Goal: Information Seeking & Learning: Get advice/opinions

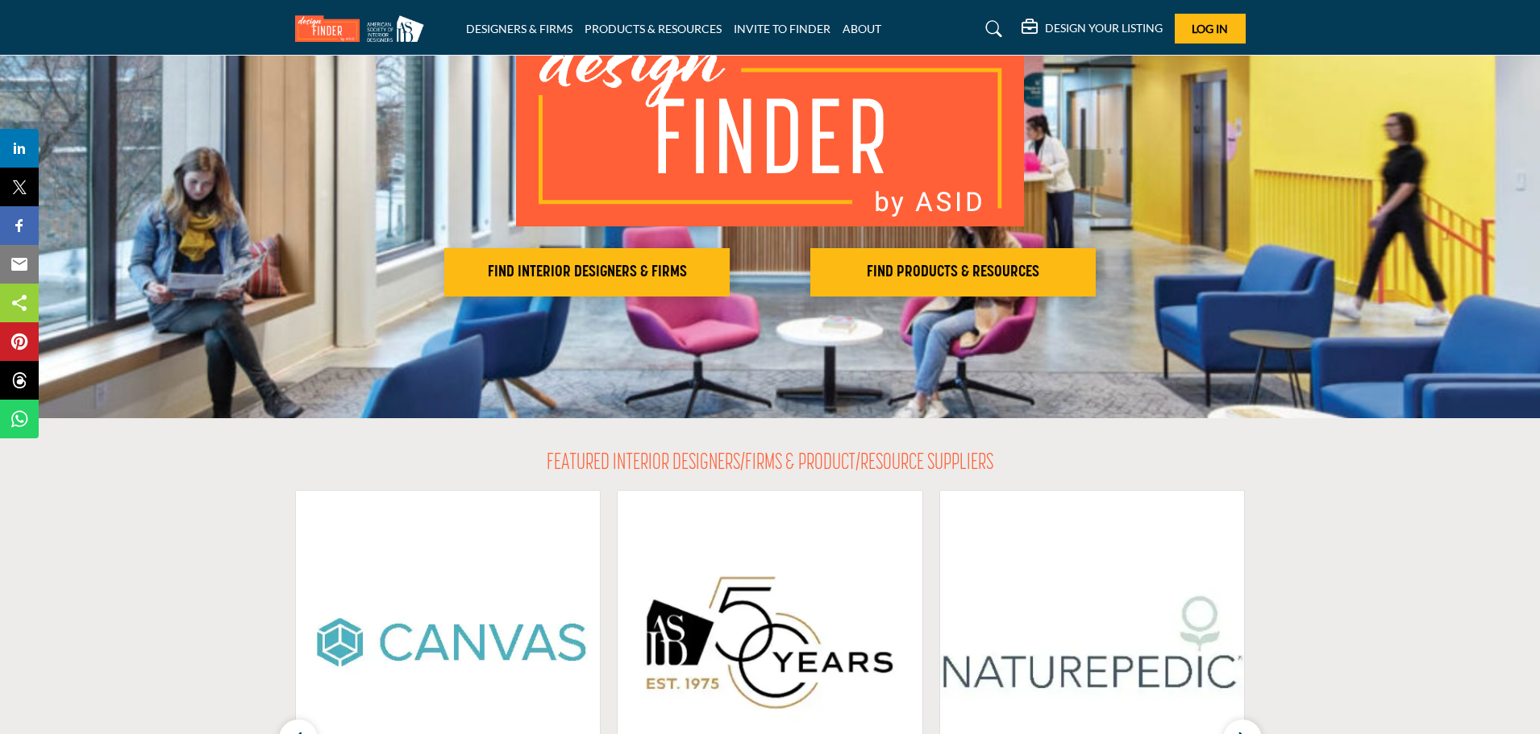
scroll to position [81, 0]
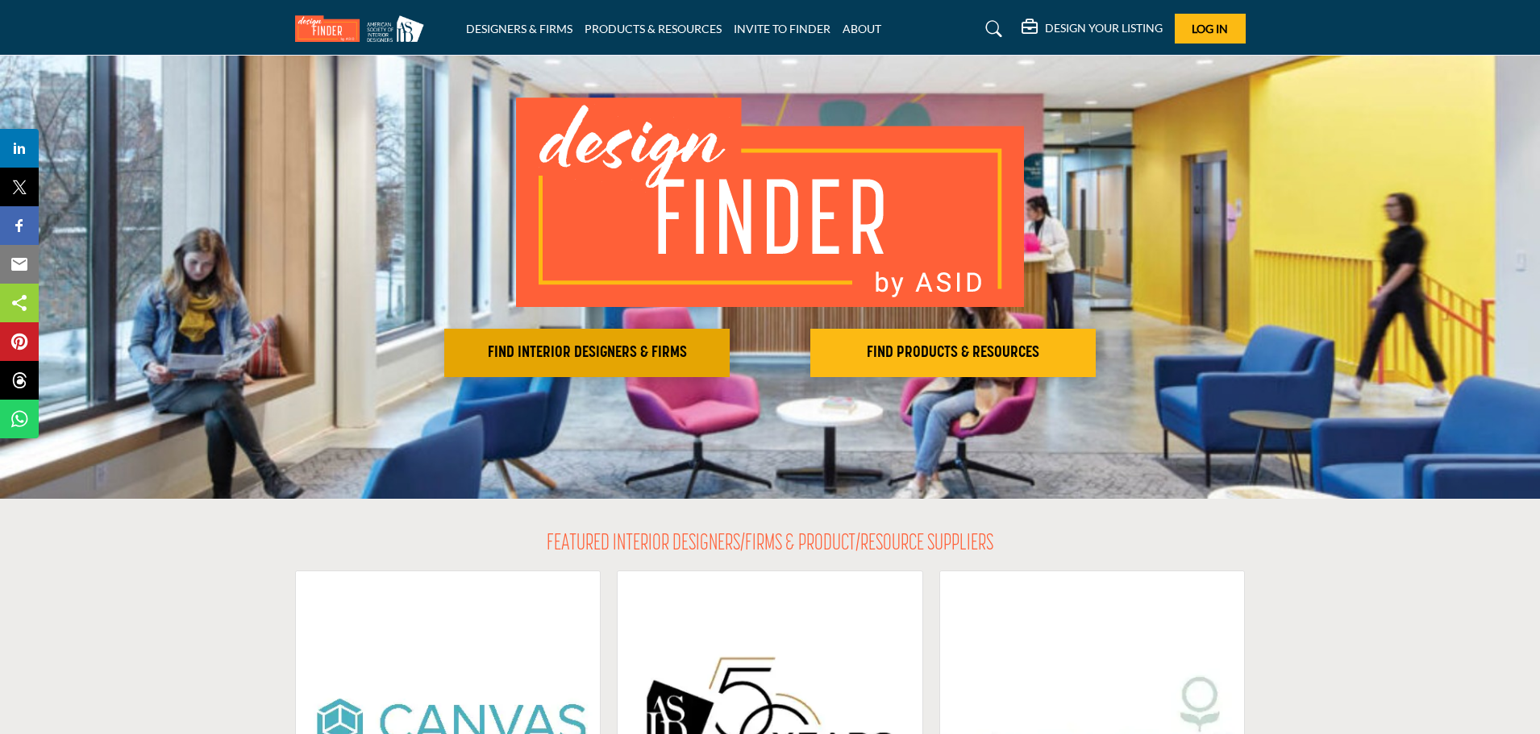
click at [663, 349] on h2 "FIND INTERIOR DESIGNERS & FIRMS" at bounding box center [587, 352] width 276 height 19
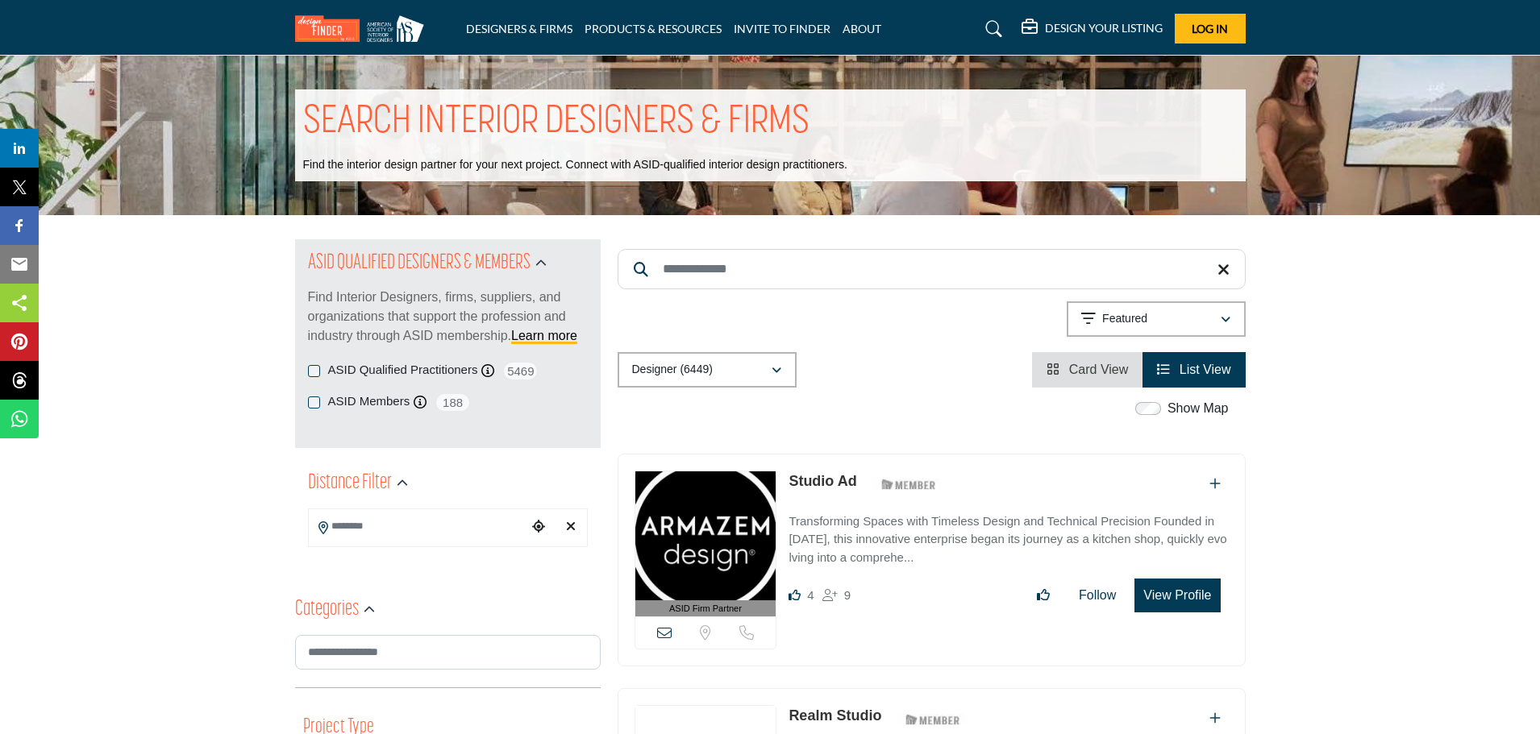
scroll to position [161, 0]
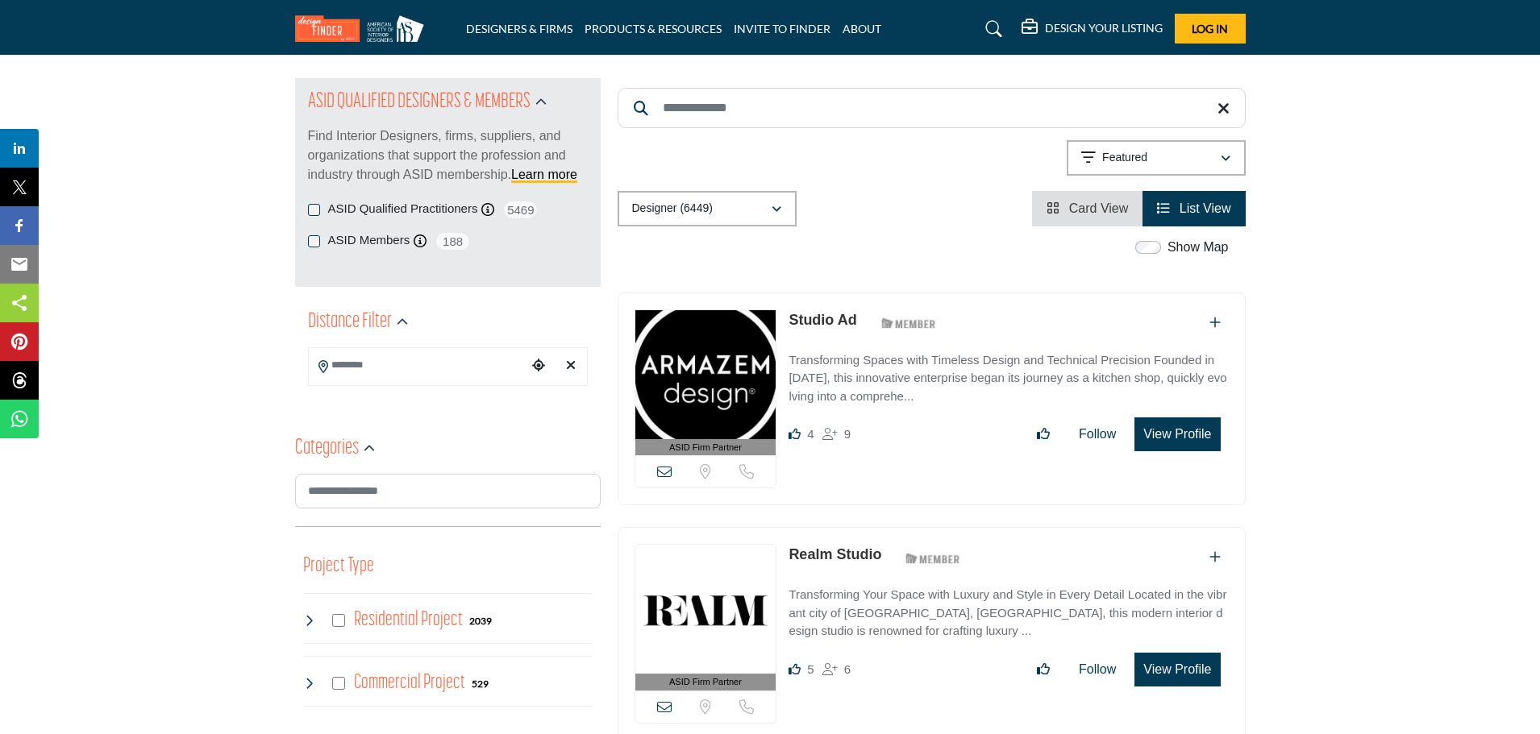
click at [417, 369] on input "Search Location" at bounding box center [418, 365] width 218 height 31
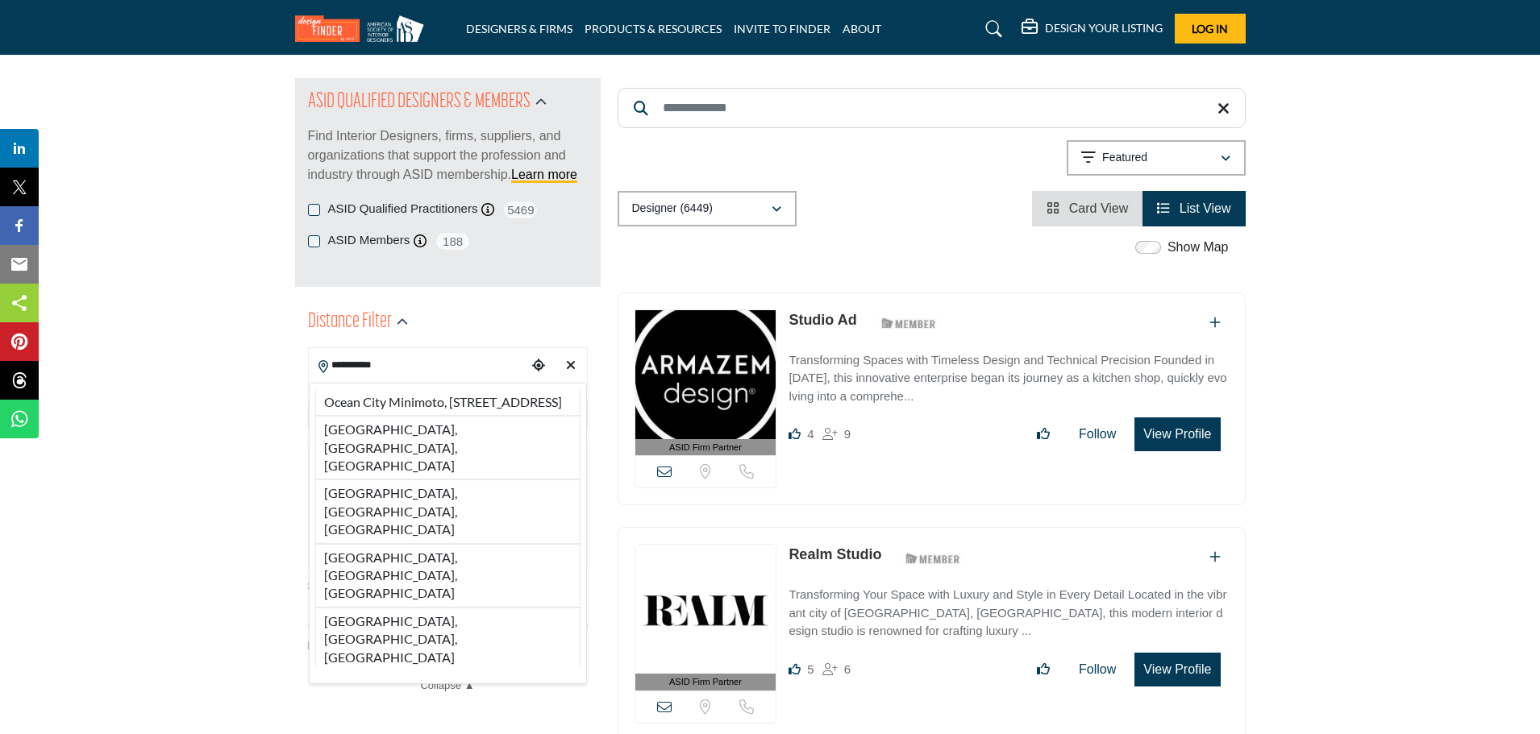
click at [448, 544] on li "[GEOGRAPHIC_DATA], [GEOGRAPHIC_DATA], [GEOGRAPHIC_DATA]" at bounding box center [447, 576] width 265 height 64
type input "**********"
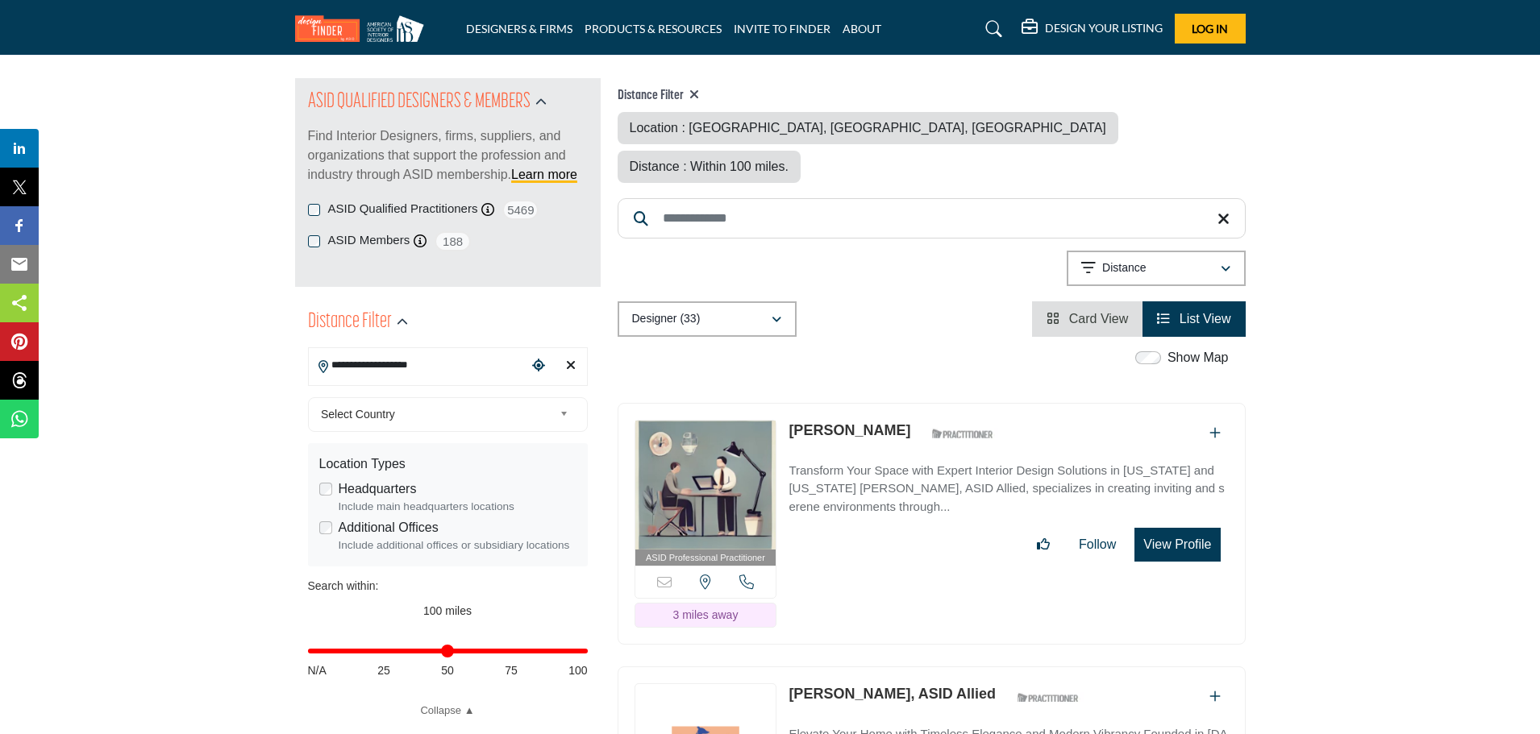
scroll to position [242, 0]
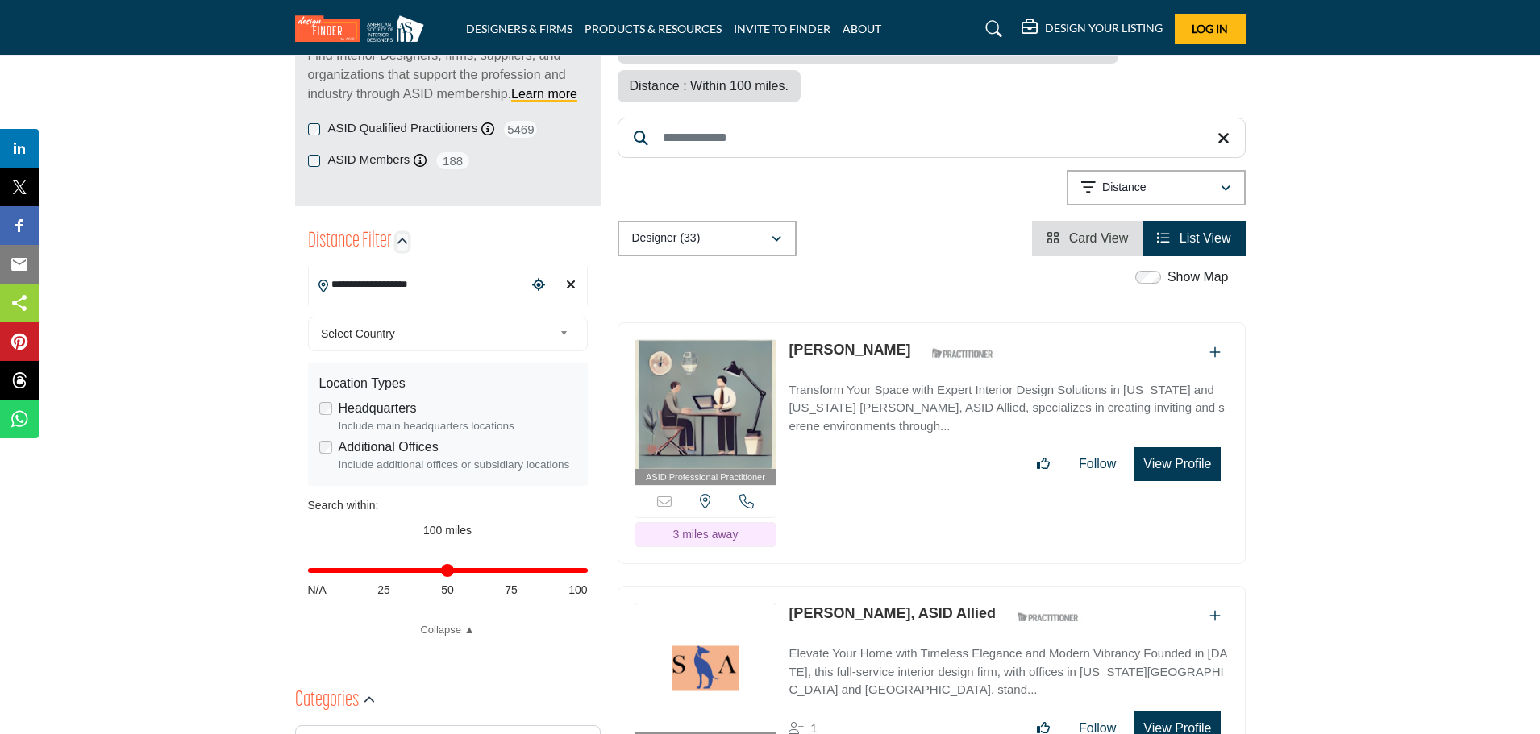
click at [403, 246] on icon "button" at bounding box center [402, 241] width 11 height 11
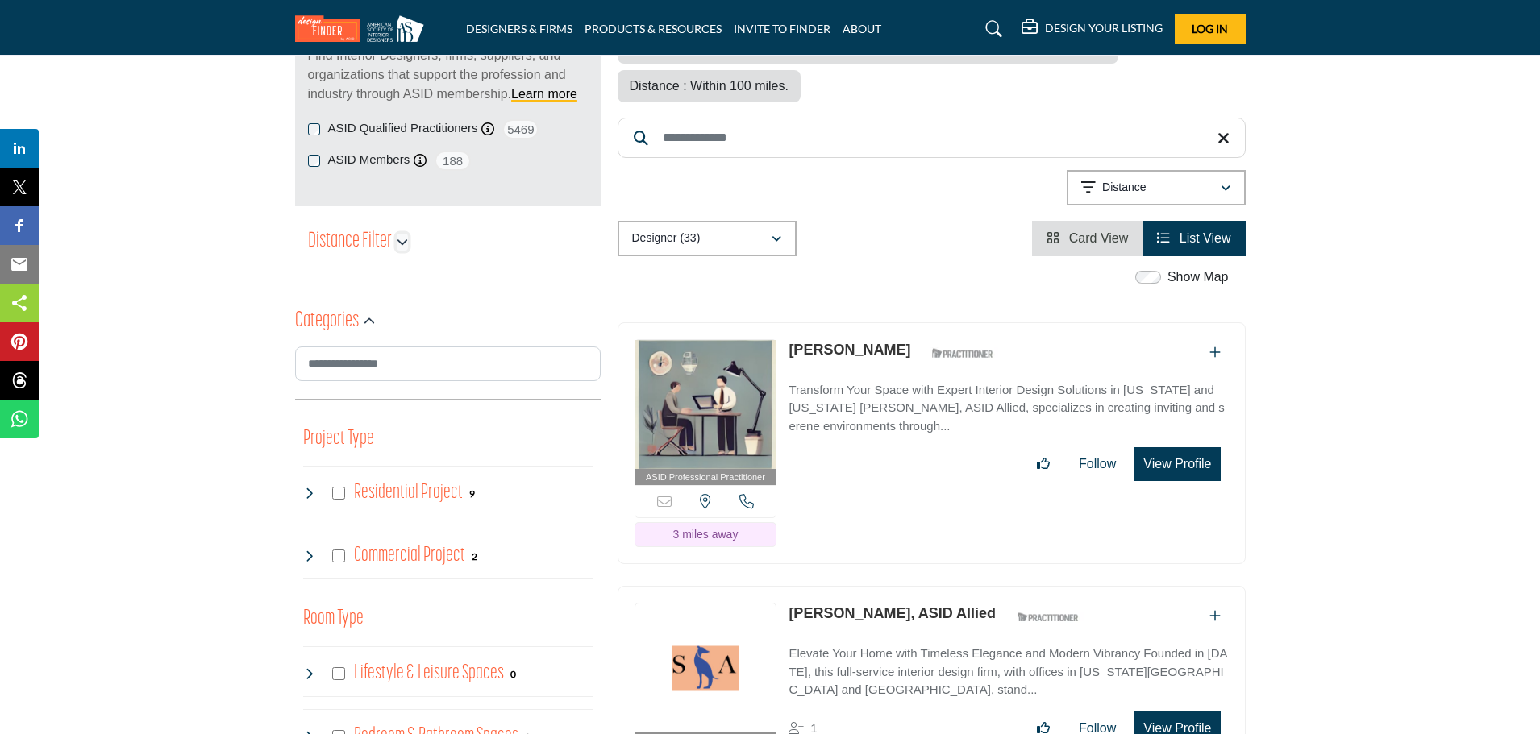
click at [403, 246] on icon "button" at bounding box center [402, 241] width 11 height 11
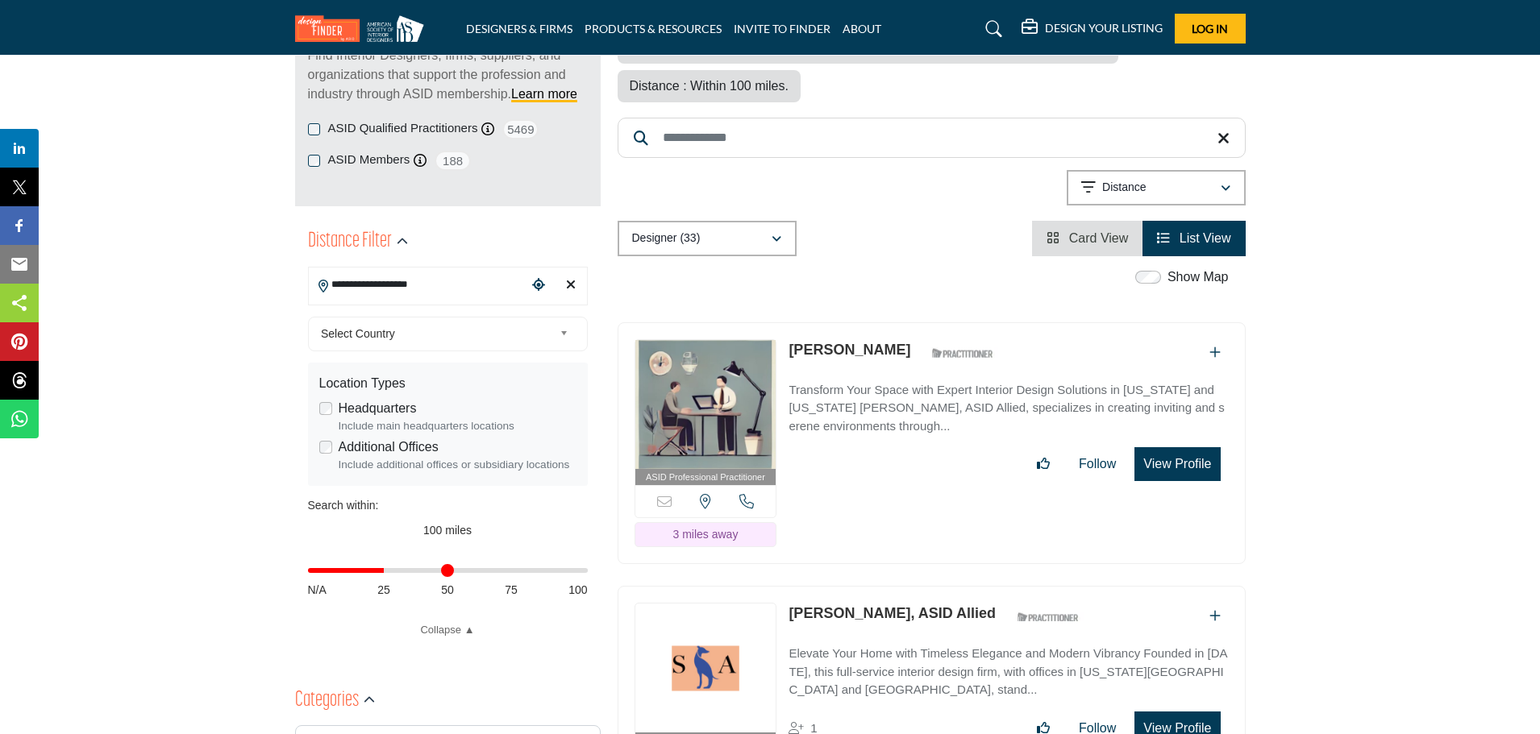
drag, startPoint x: 584, startPoint y: 583, endPoint x: 386, endPoint y: 590, distance: 198.4
type input "**"
click at [386, 572] on input "Distance in miles" at bounding box center [448, 570] width 280 height 3
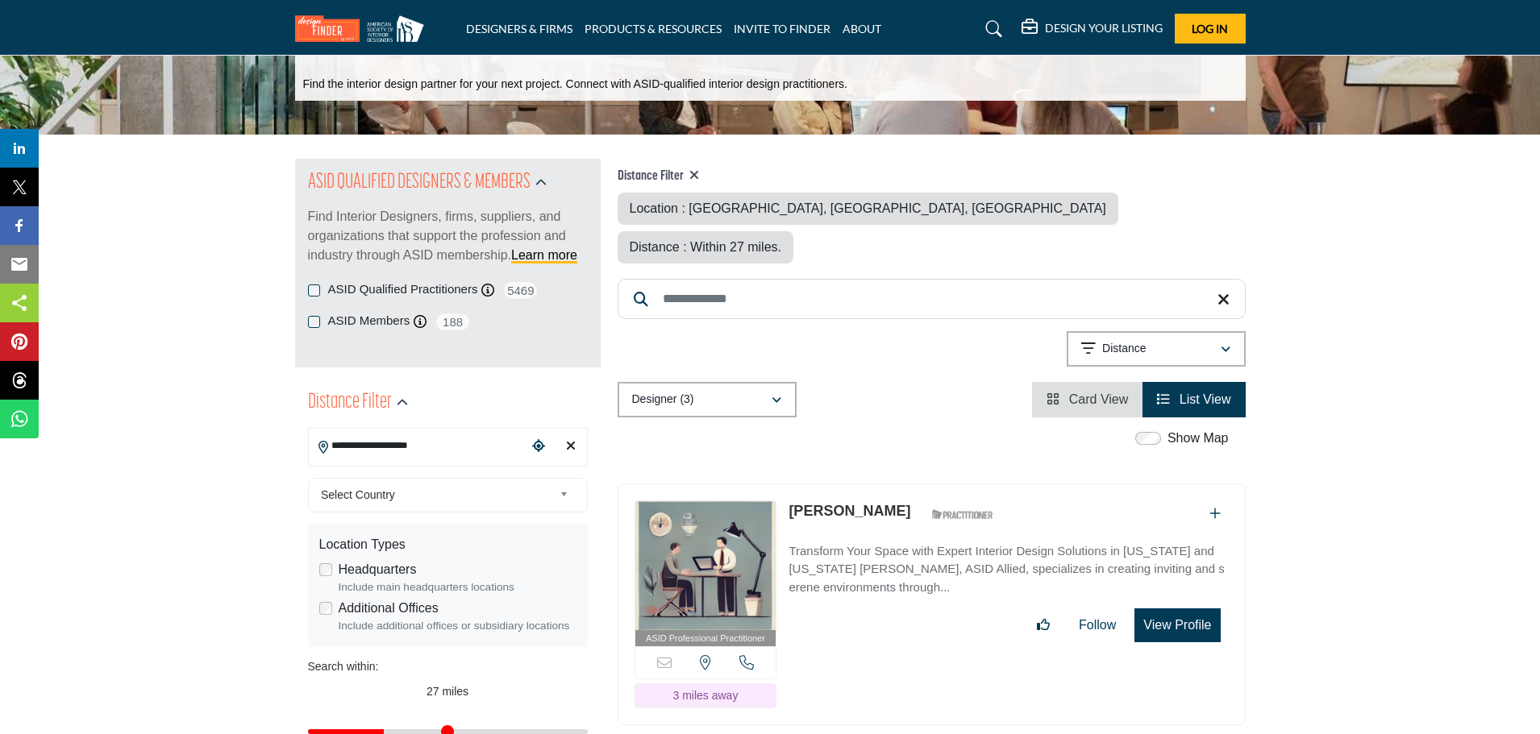
click at [563, 497] on b at bounding box center [566, 495] width 15 height 20
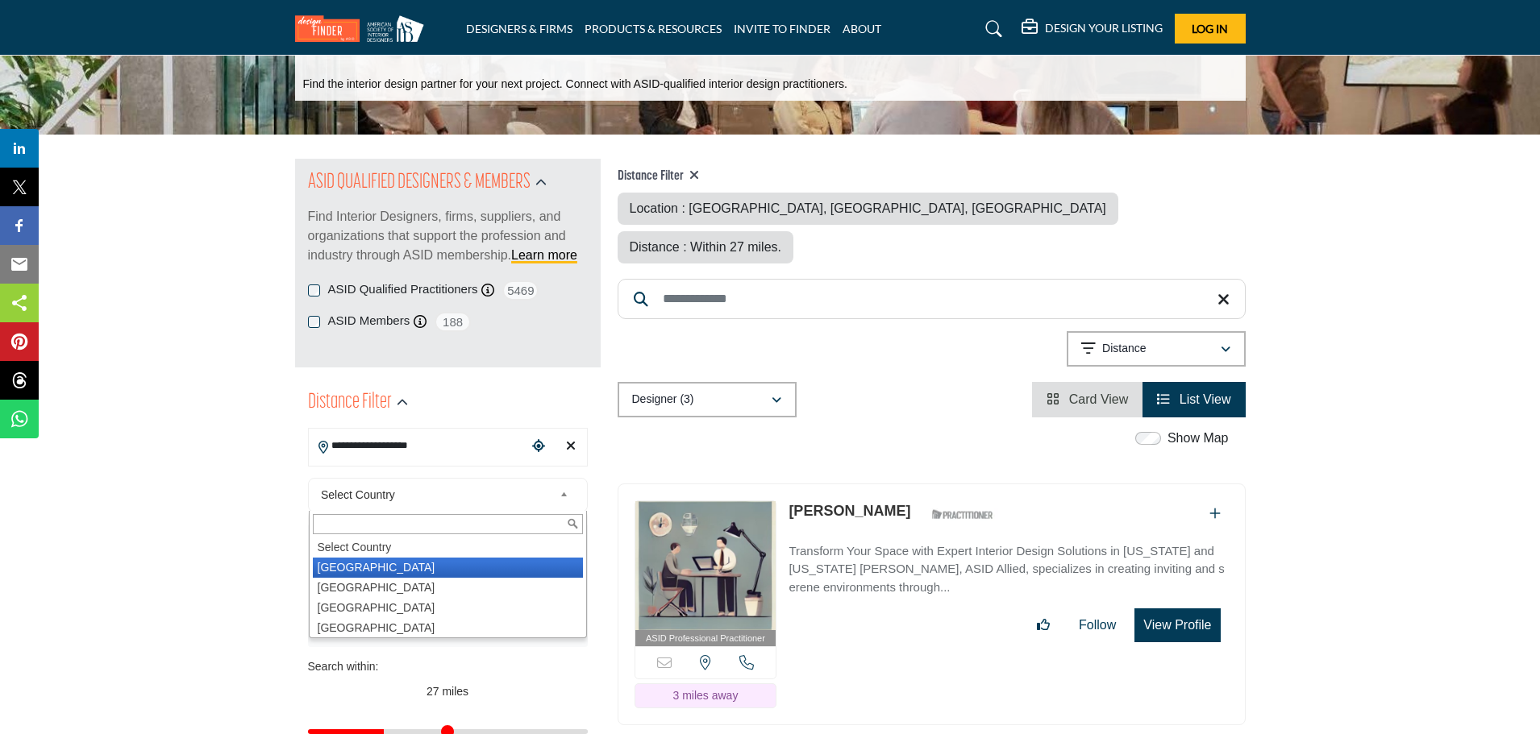
drag, startPoint x: 484, startPoint y: 562, endPoint x: 458, endPoint y: 562, distance: 25.8
click at [484, 562] on li "[GEOGRAPHIC_DATA]" at bounding box center [448, 568] width 270 height 20
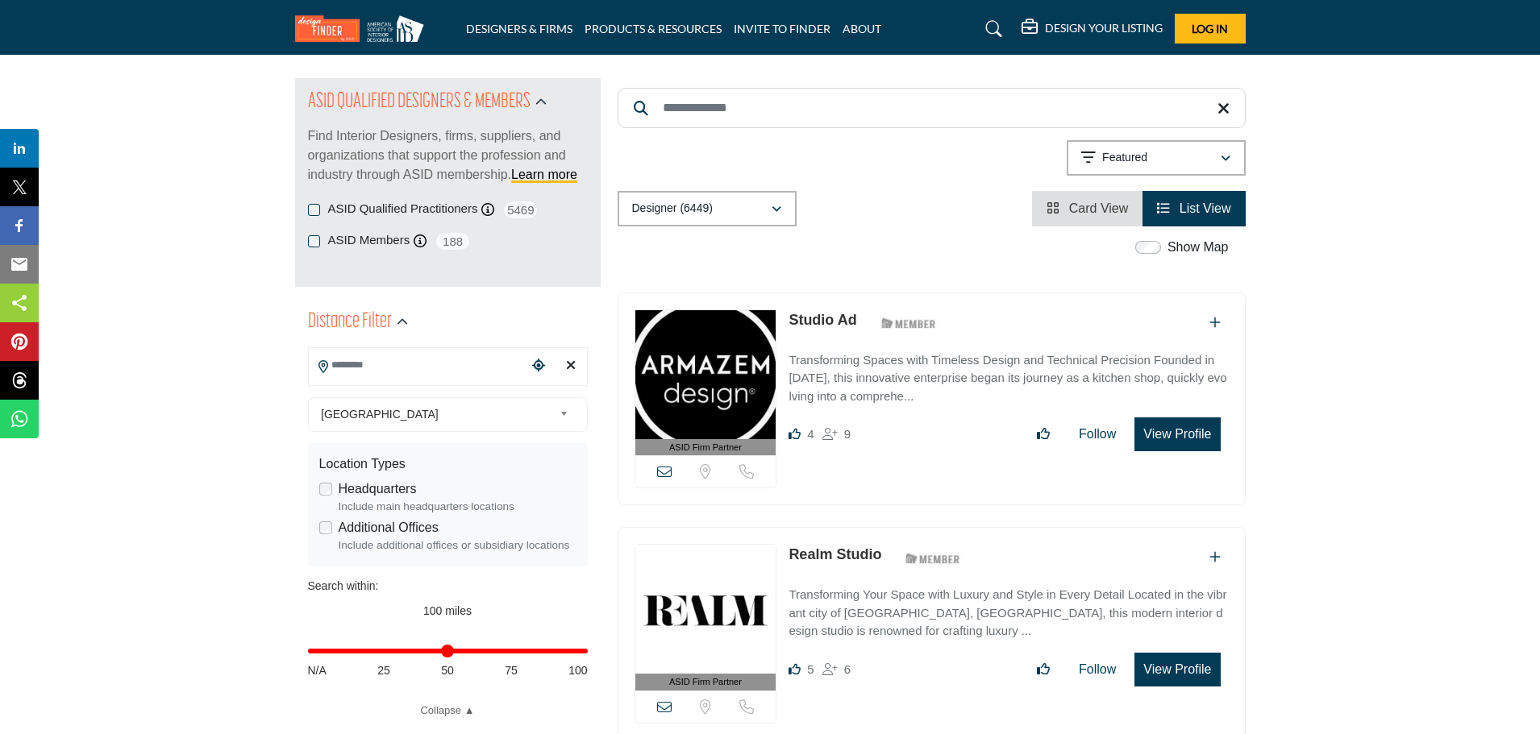
scroll to position [322, 0]
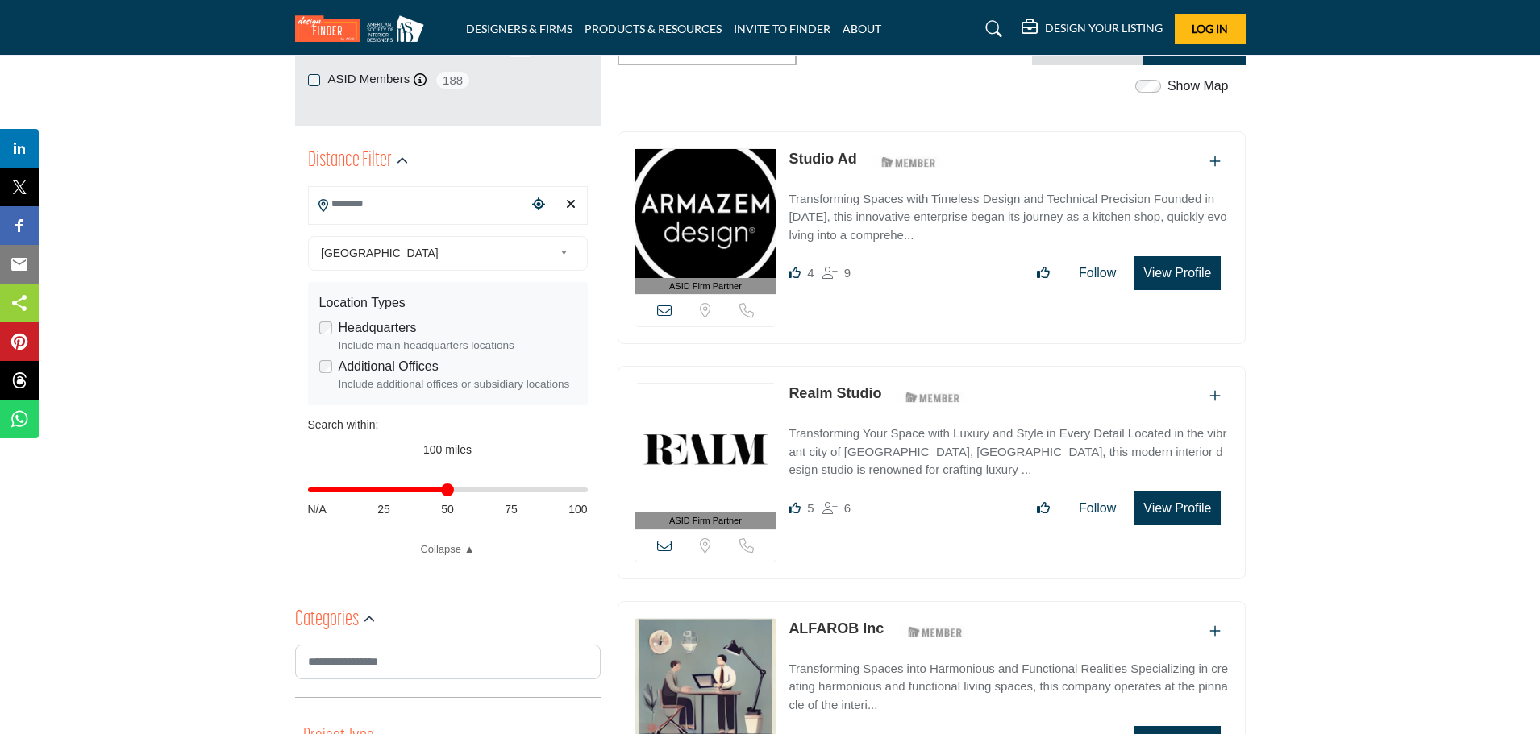
drag, startPoint x: 576, startPoint y: 504, endPoint x: 448, endPoint y: 519, distance: 129.1
type input "**"
click at [448, 492] on input "Distance in miles" at bounding box center [448, 490] width 280 height 3
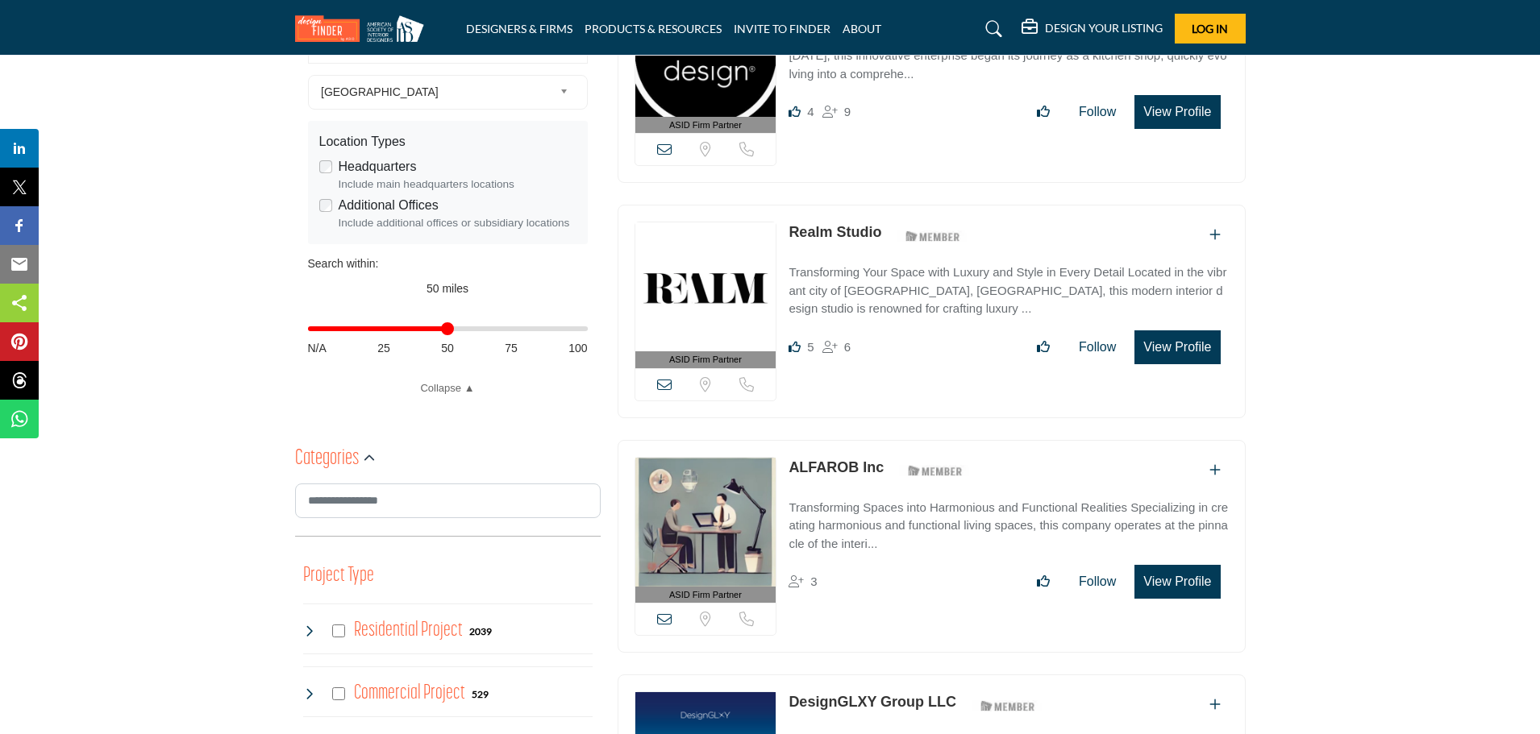
scroll to position [81, 0]
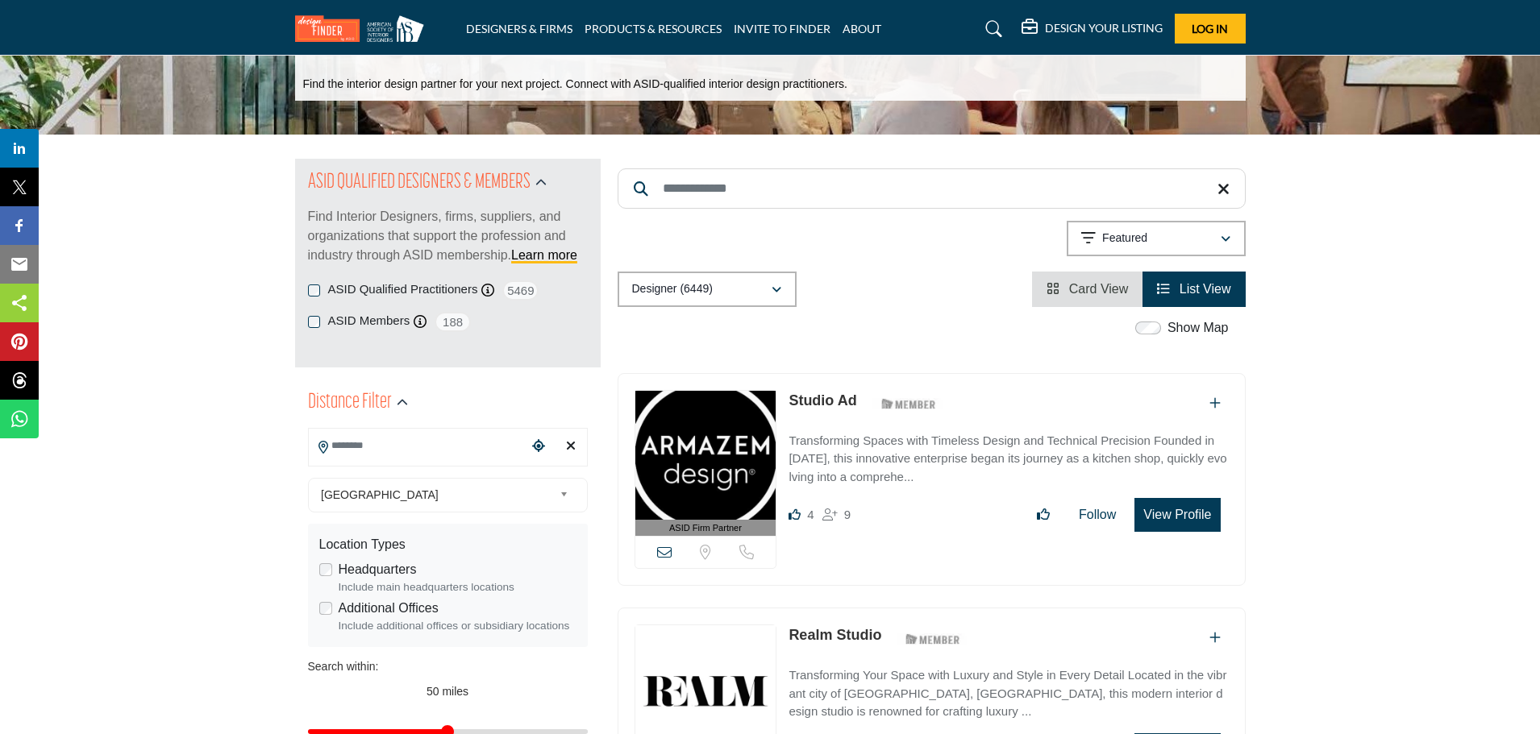
click at [389, 454] on input "Search Location" at bounding box center [418, 445] width 218 height 31
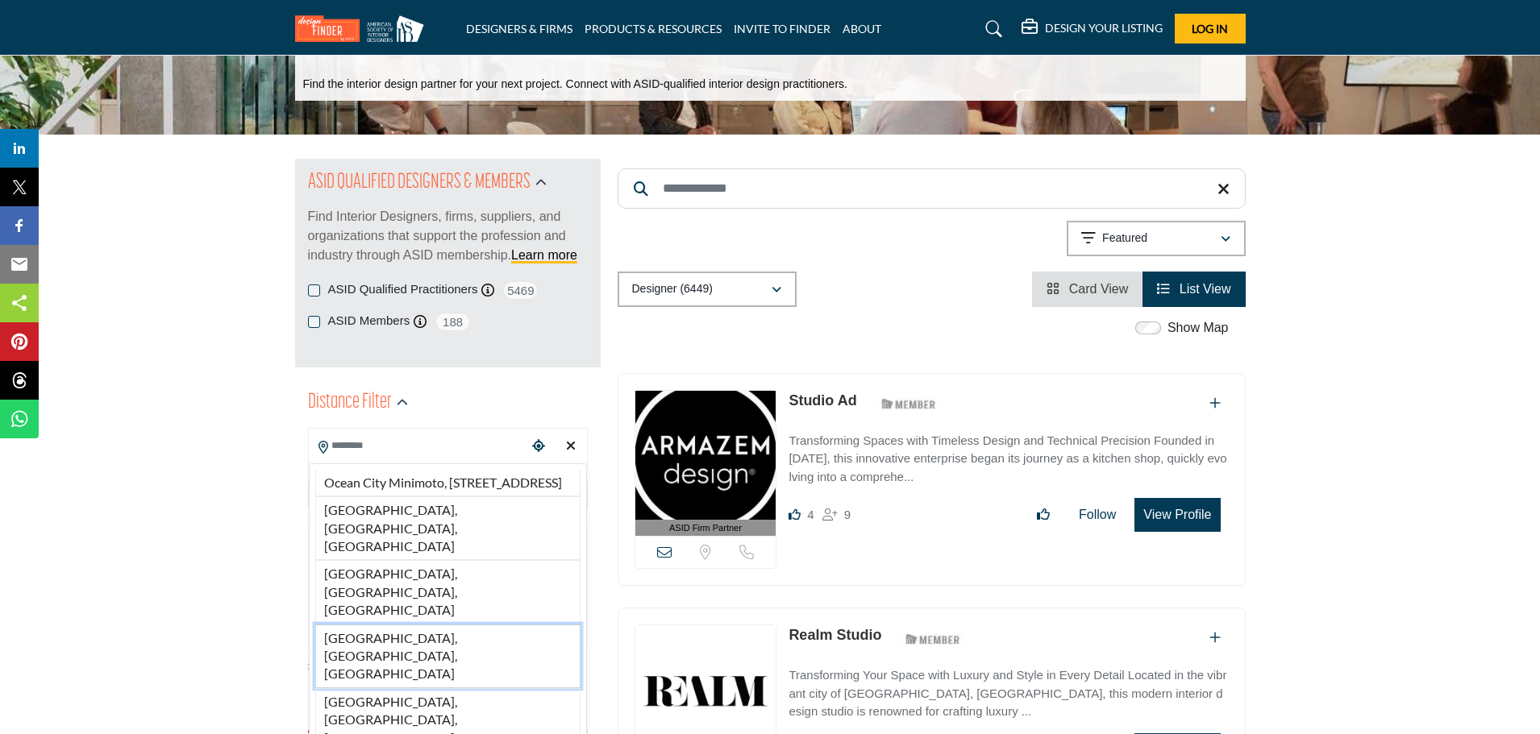
click at [409, 625] on li "[GEOGRAPHIC_DATA], [GEOGRAPHIC_DATA], [GEOGRAPHIC_DATA]" at bounding box center [447, 657] width 265 height 64
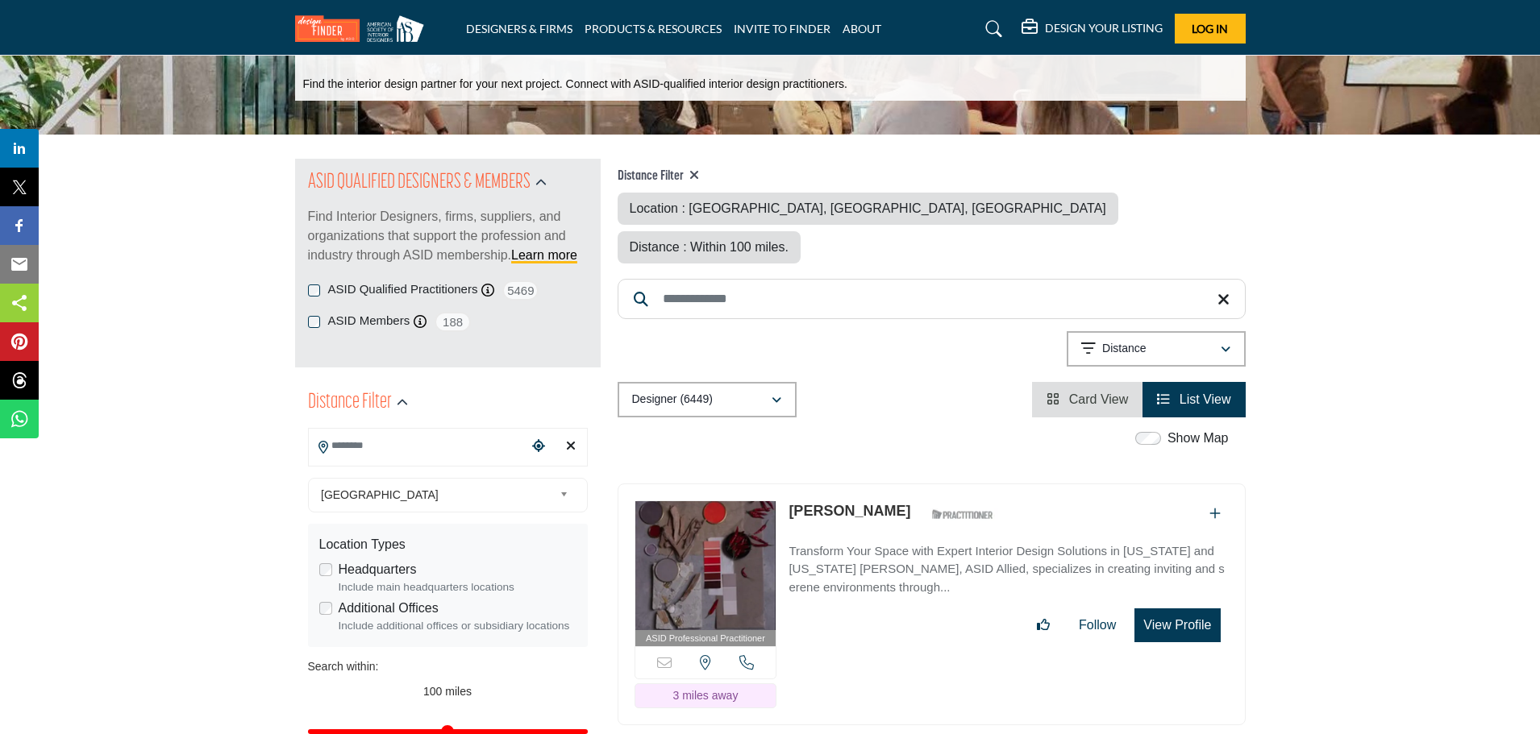
type input "**********"
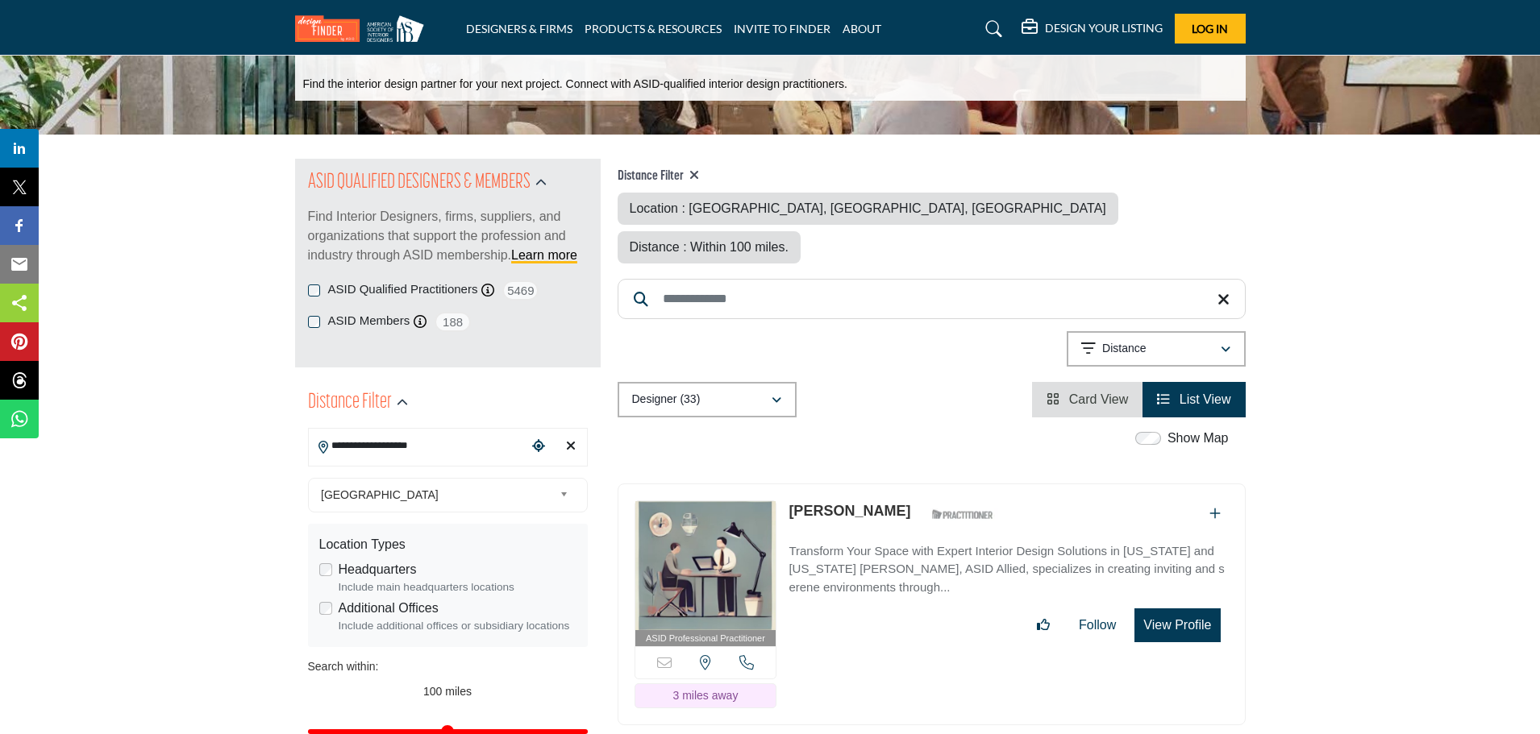
scroll to position [161, 0]
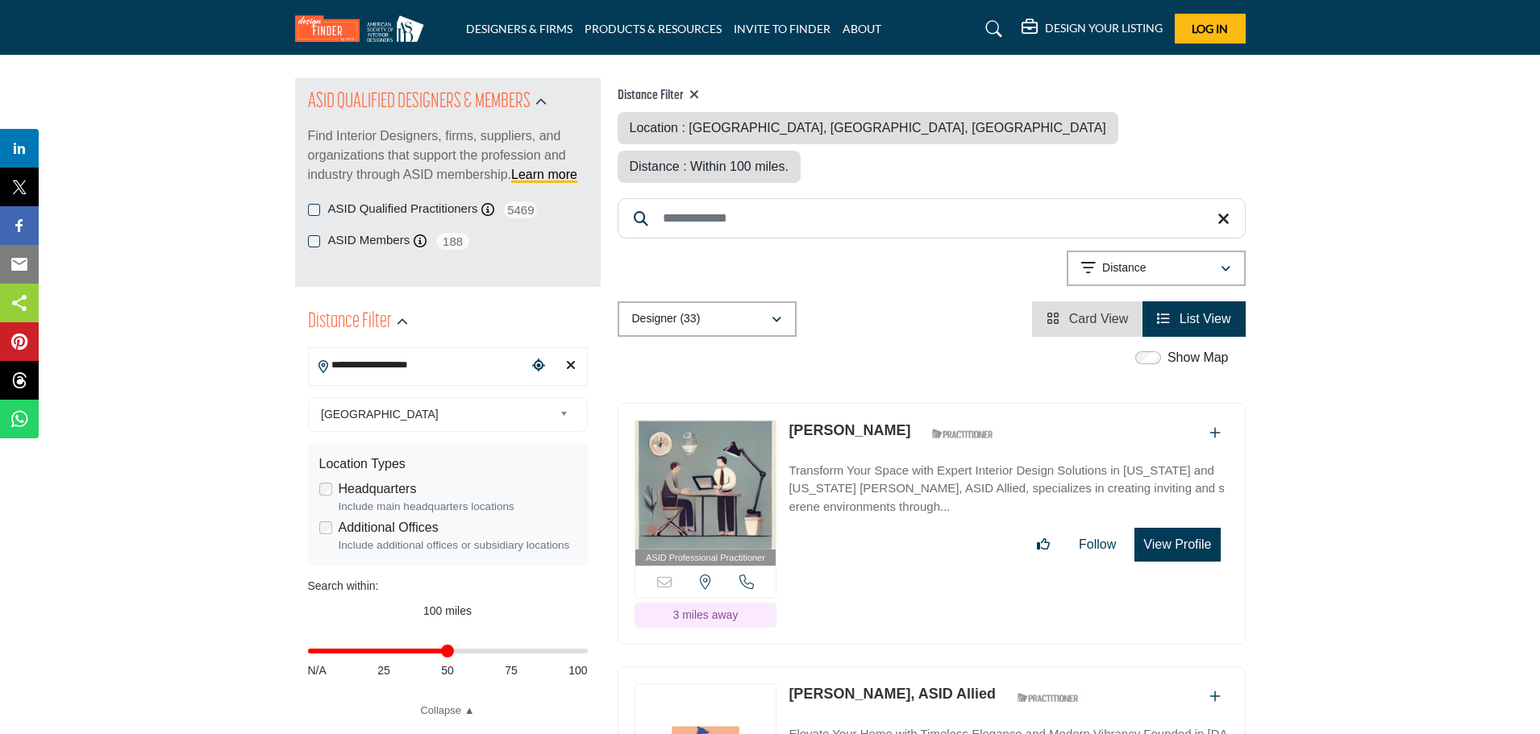
drag, startPoint x: 584, startPoint y: 671, endPoint x: 451, endPoint y: 675, distance: 133.1
type input "**"
click at [451, 653] on input "Distance in miles" at bounding box center [448, 651] width 280 height 3
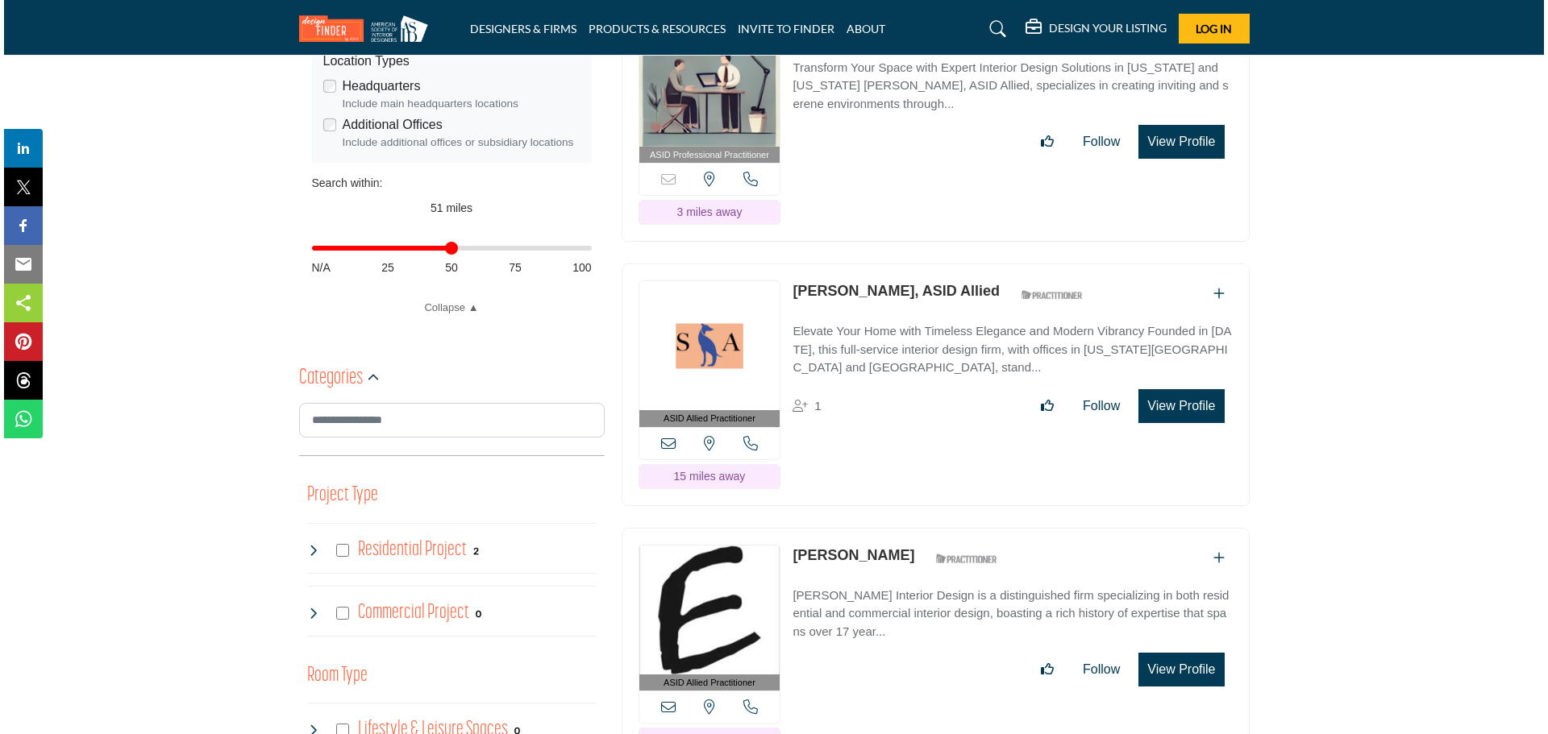
scroll to position [484, 0]
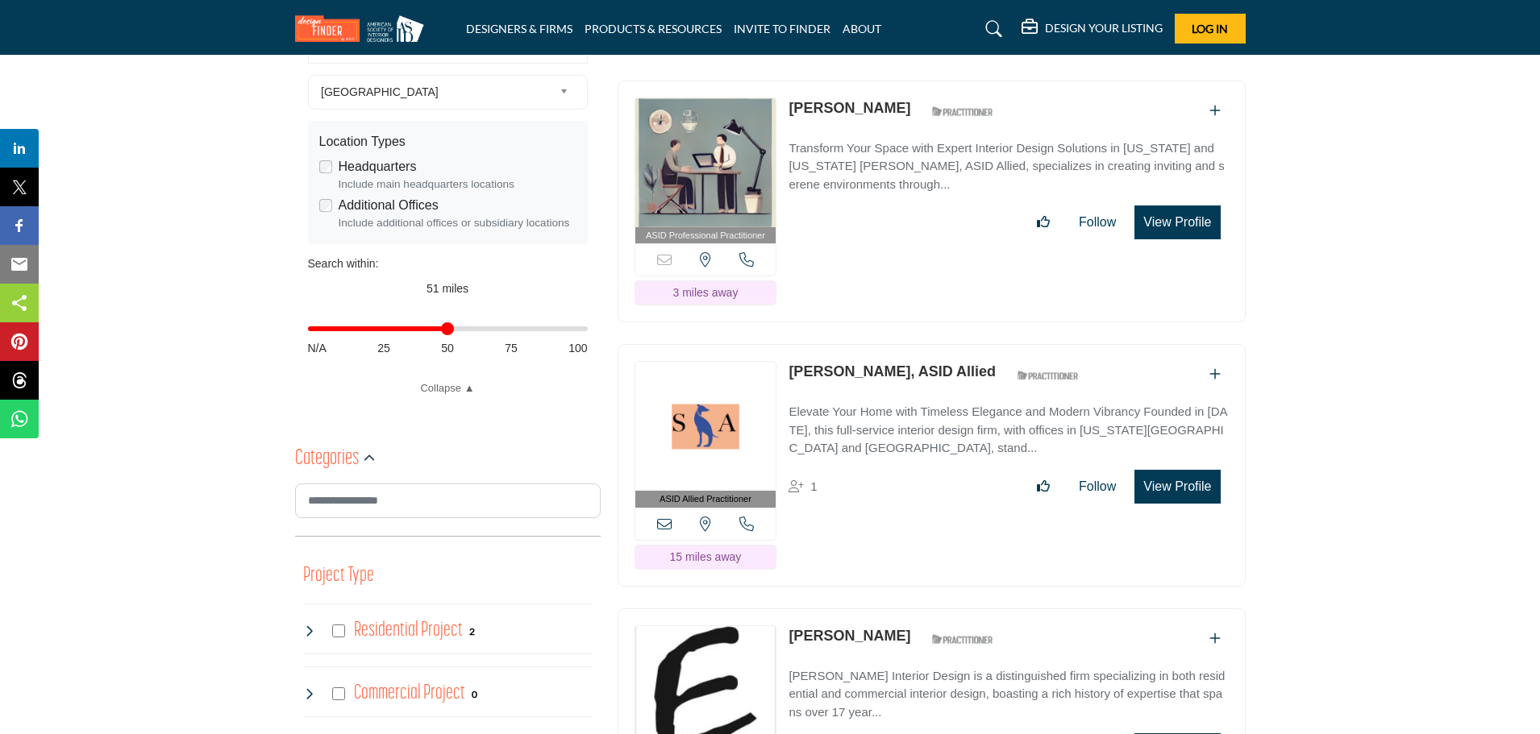
click at [1187, 206] on button "View Profile" at bounding box center [1176, 223] width 85 height 34
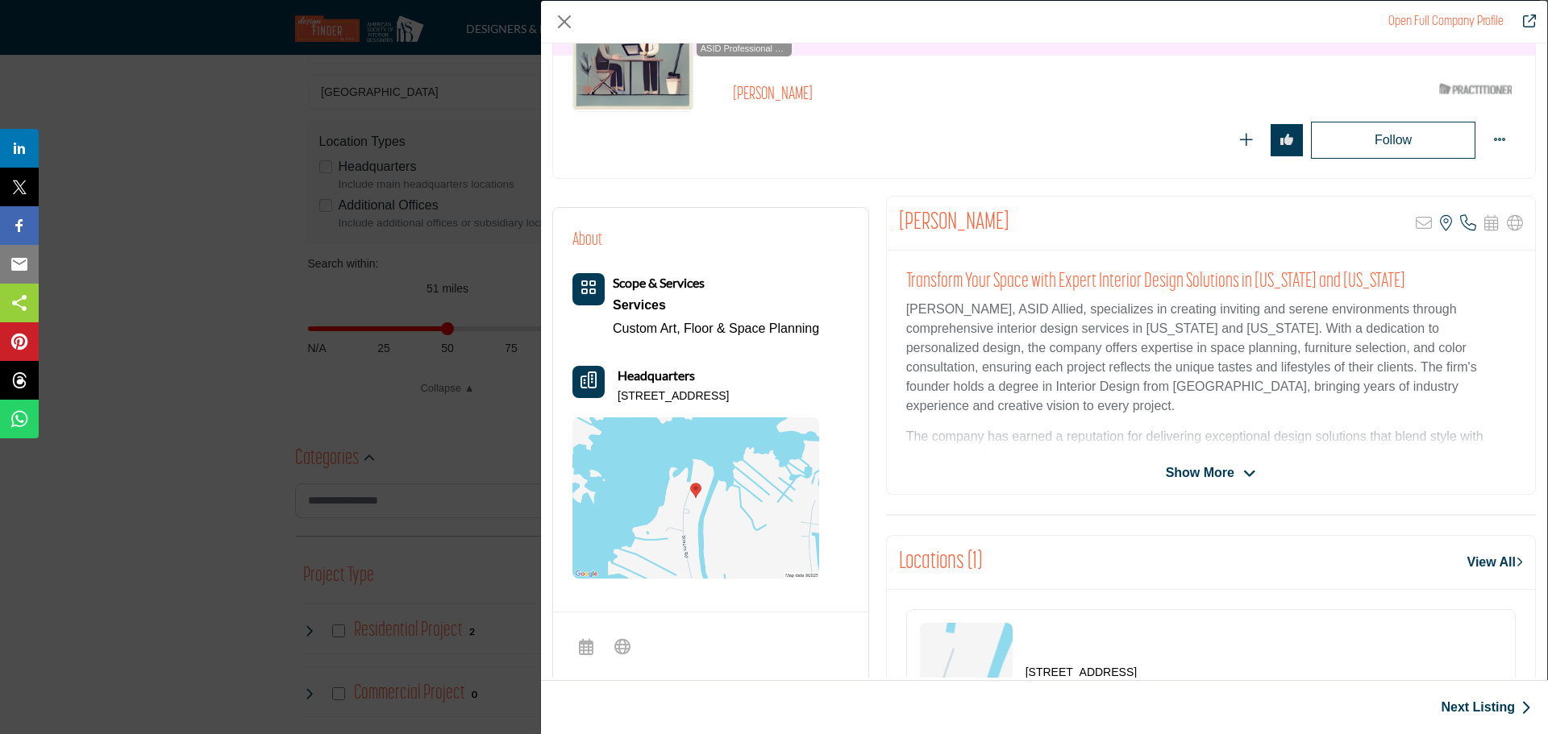
scroll to position [242, 0]
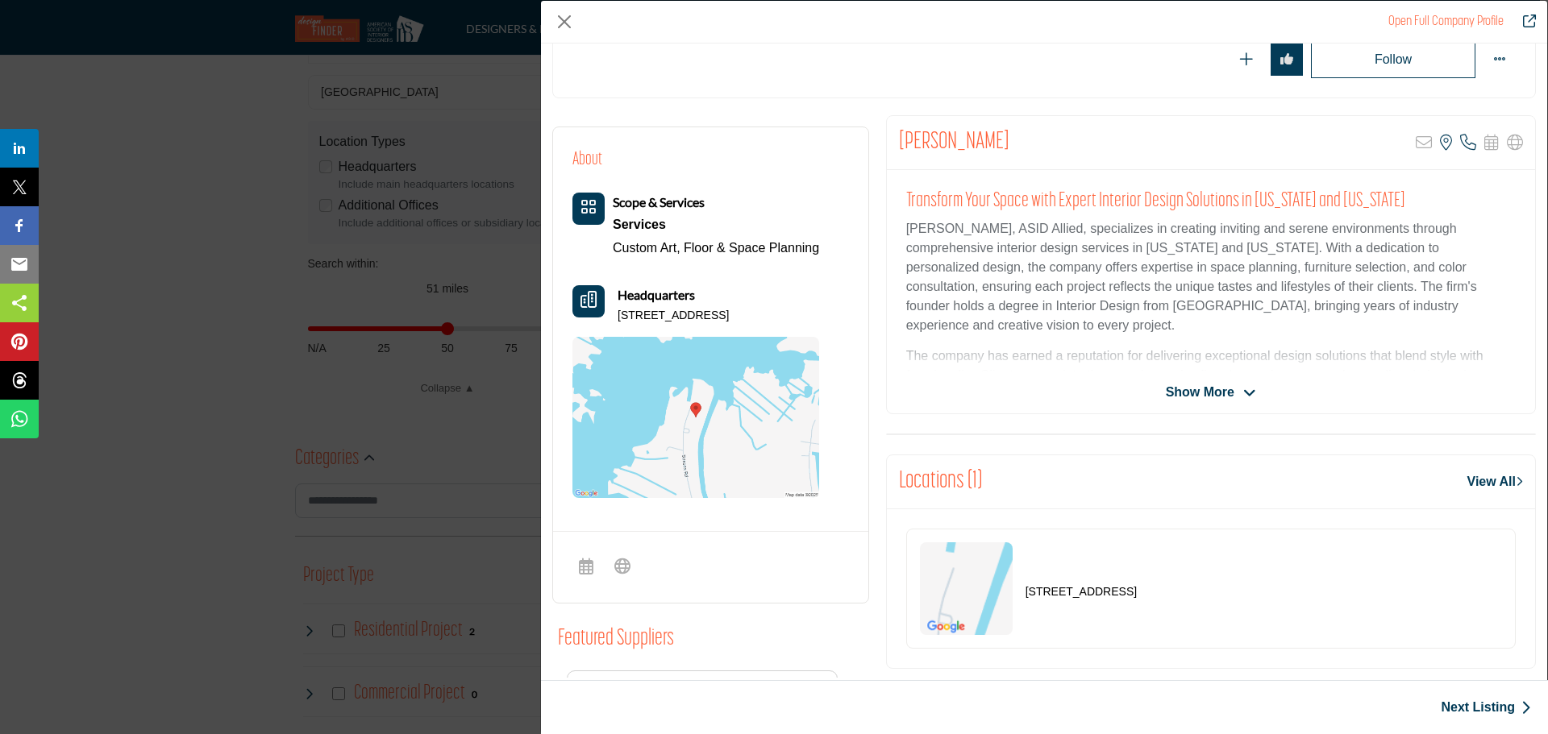
click at [1229, 397] on span "Show More" at bounding box center [1211, 392] width 90 height 19
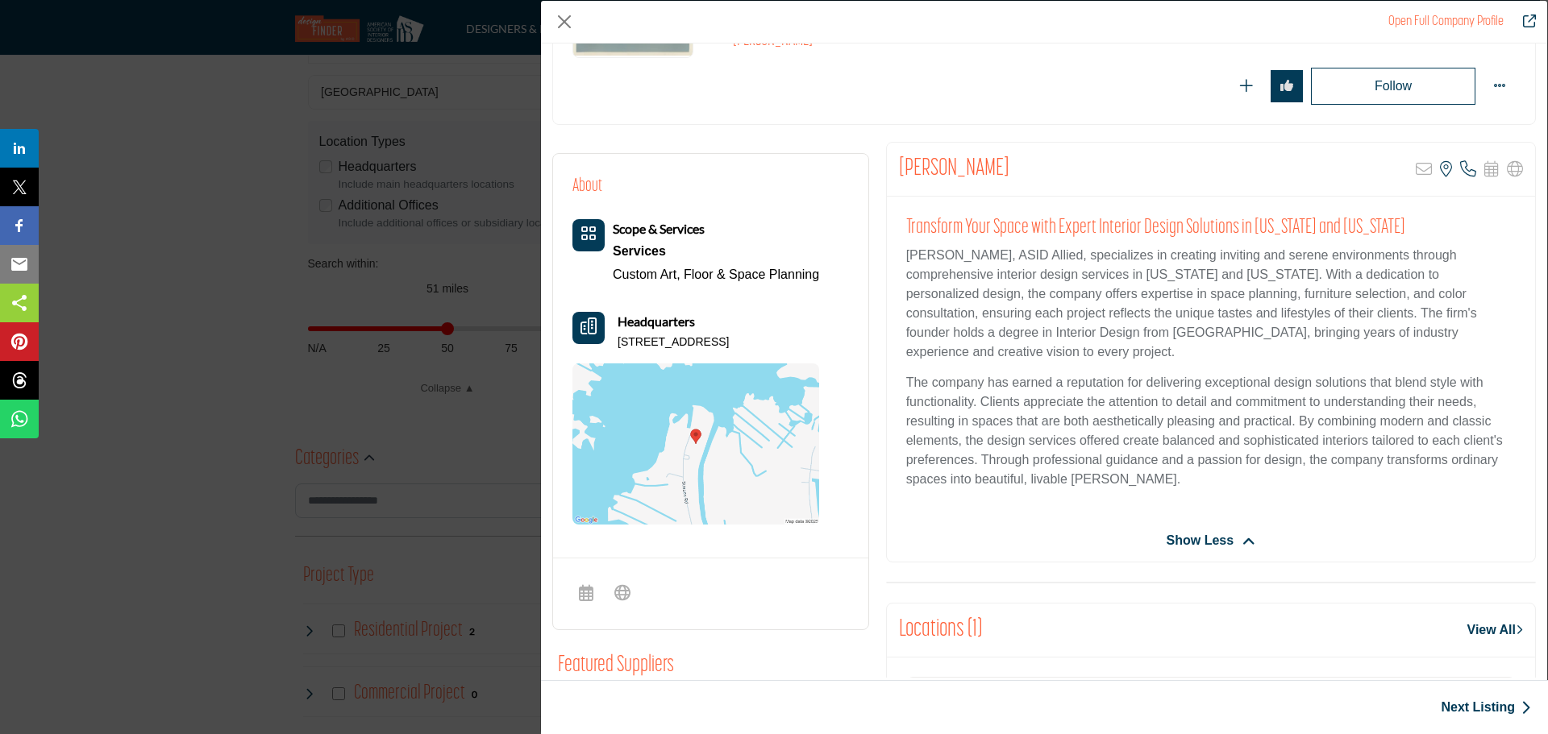
scroll to position [54, 0]
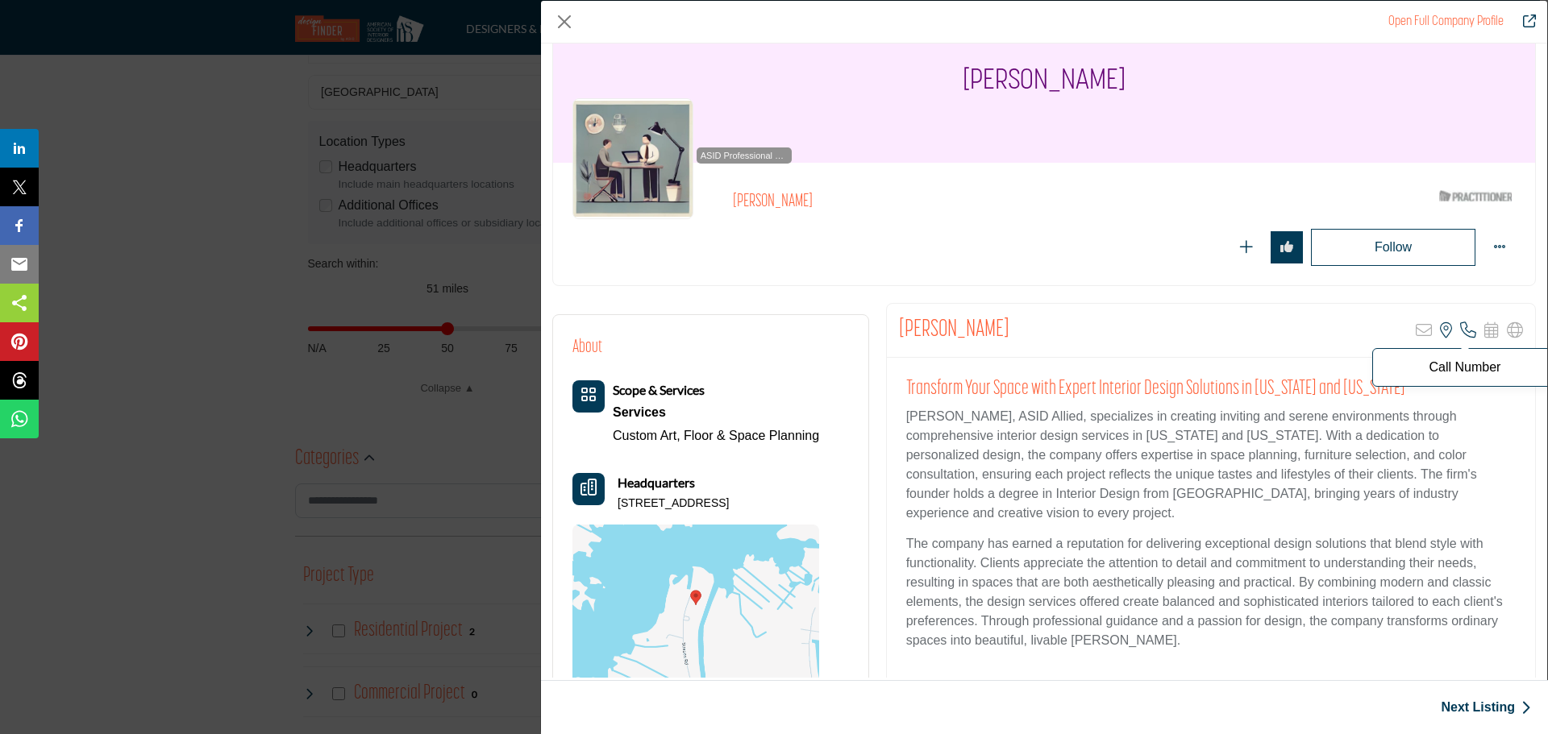
click at [1461, 334] on icon "Company Data Modal" at bounding box center [1468, 330] width 16 height 16
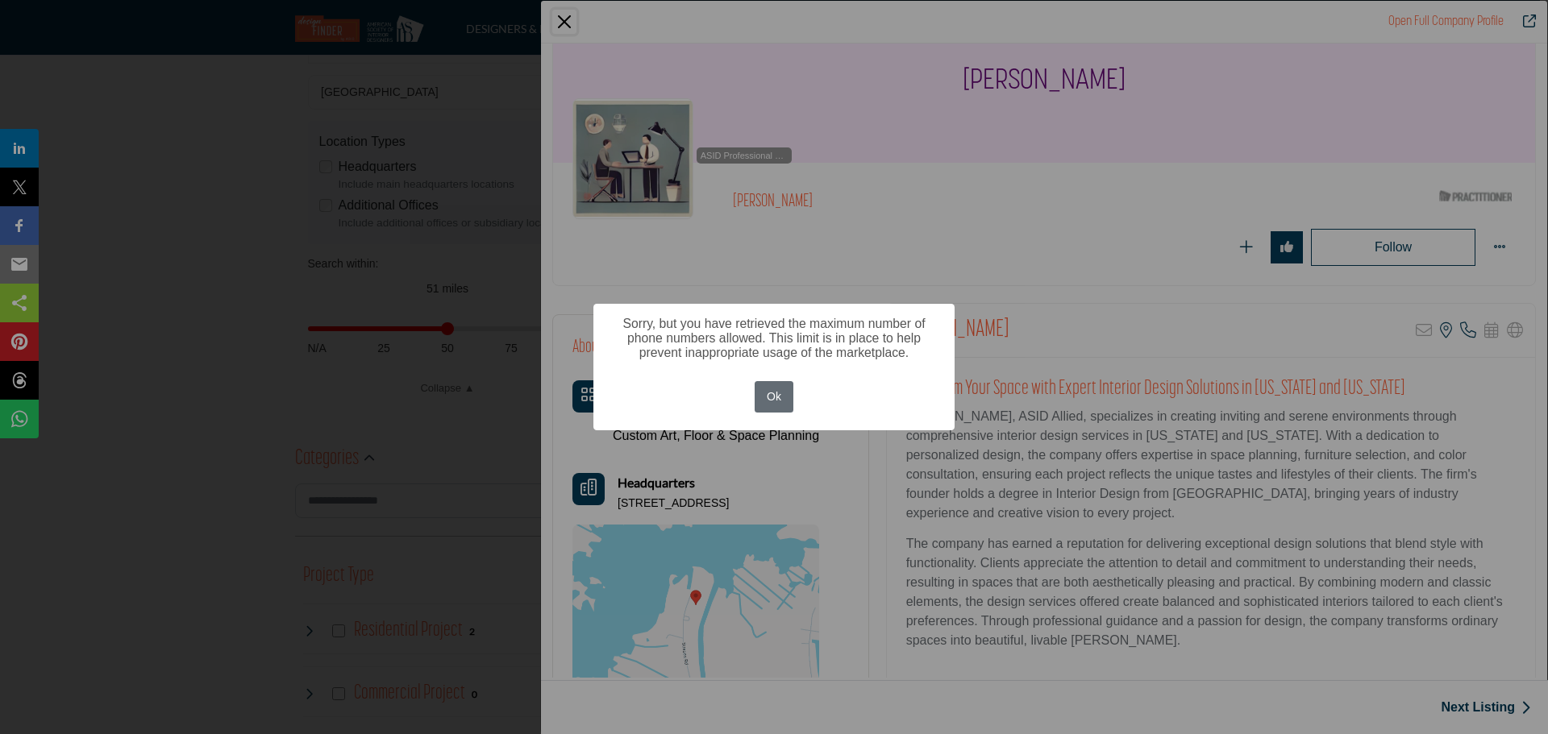
click at [767, 389] on button "Ok" at bounding box center [774, 396] width 39 height 31
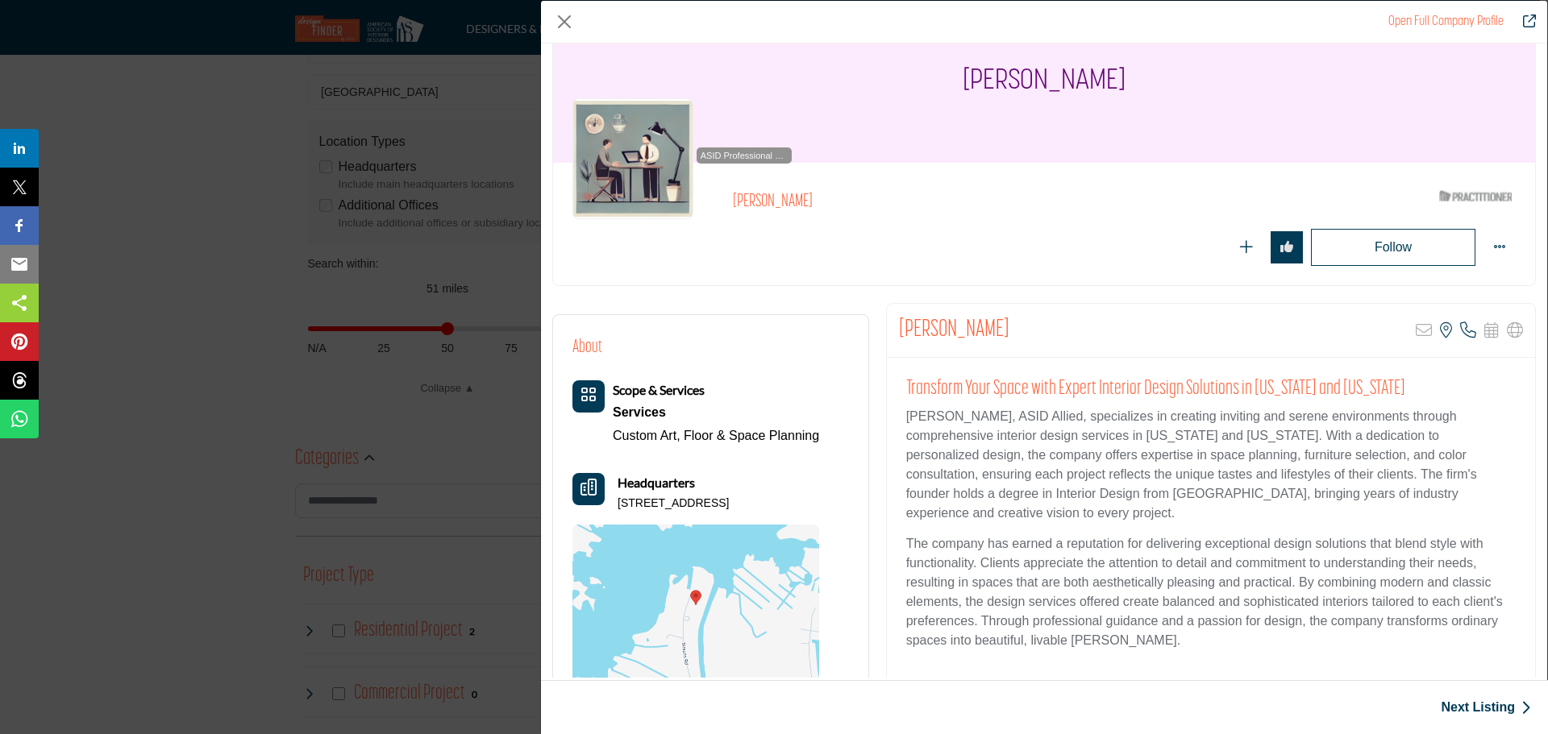
click at [623, 152] on img "Company Data Modal" at bounding box center [632, 158] width 121 height 121
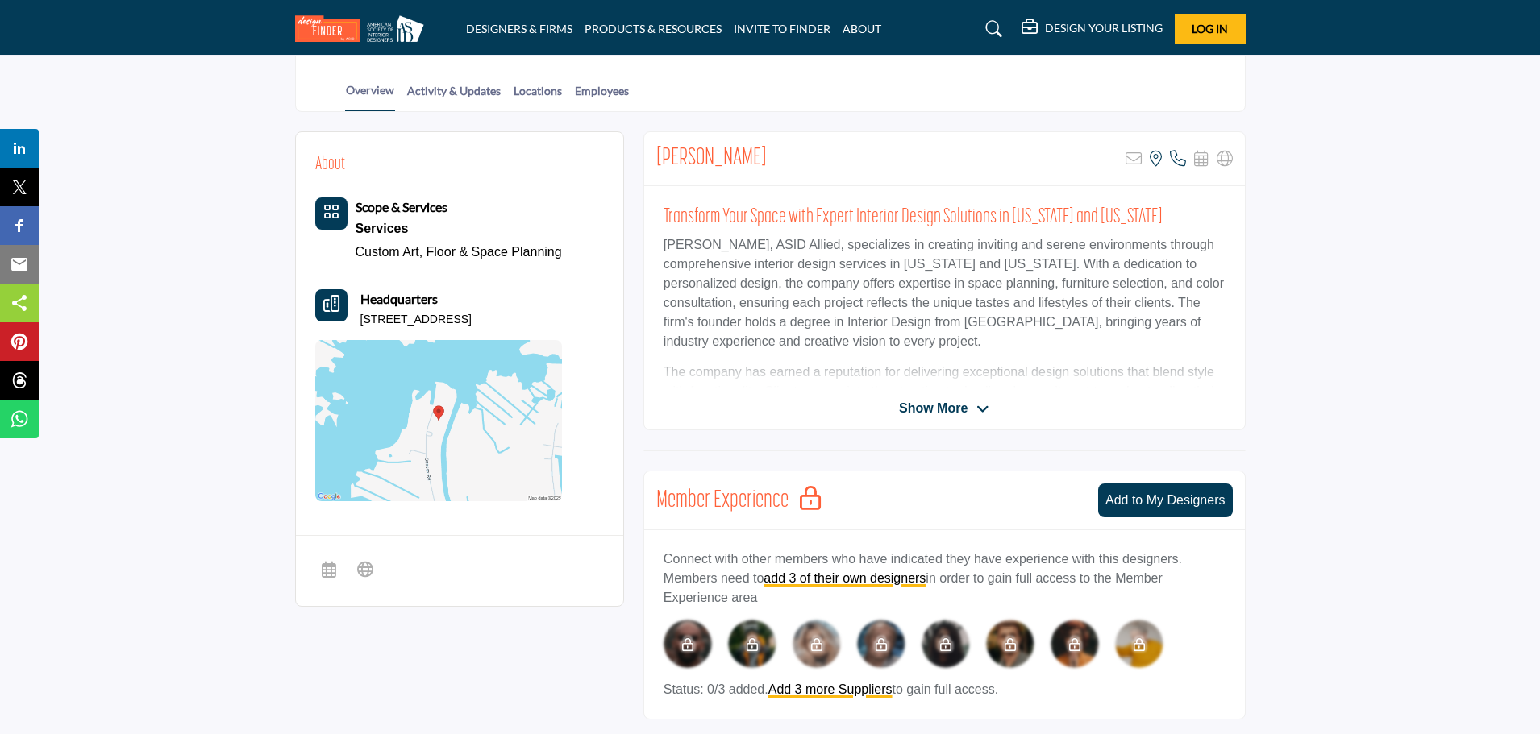
scroll to position [403, 0]
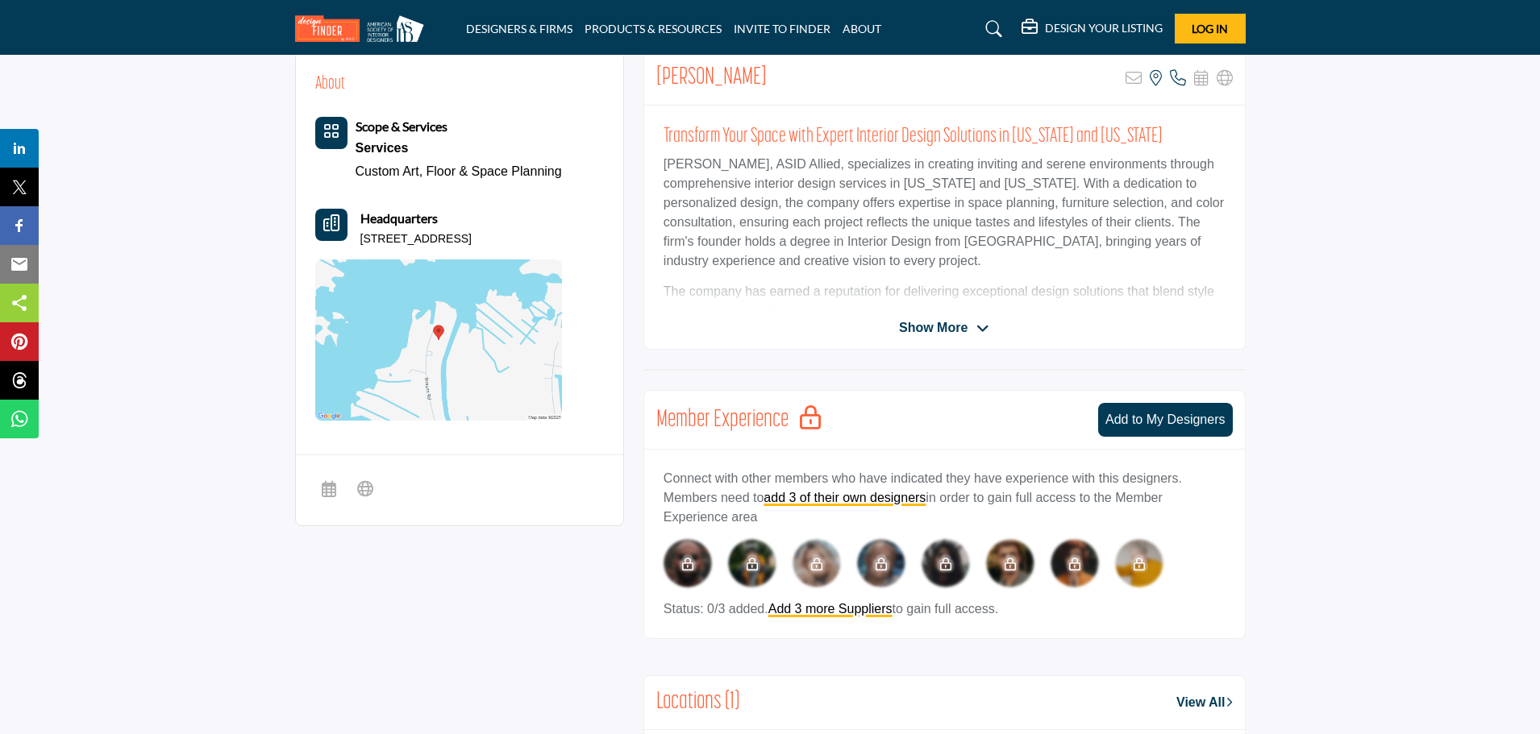
click at [959, 330] on span "Show More" at bounding box center [933, 327] width 69 height 19
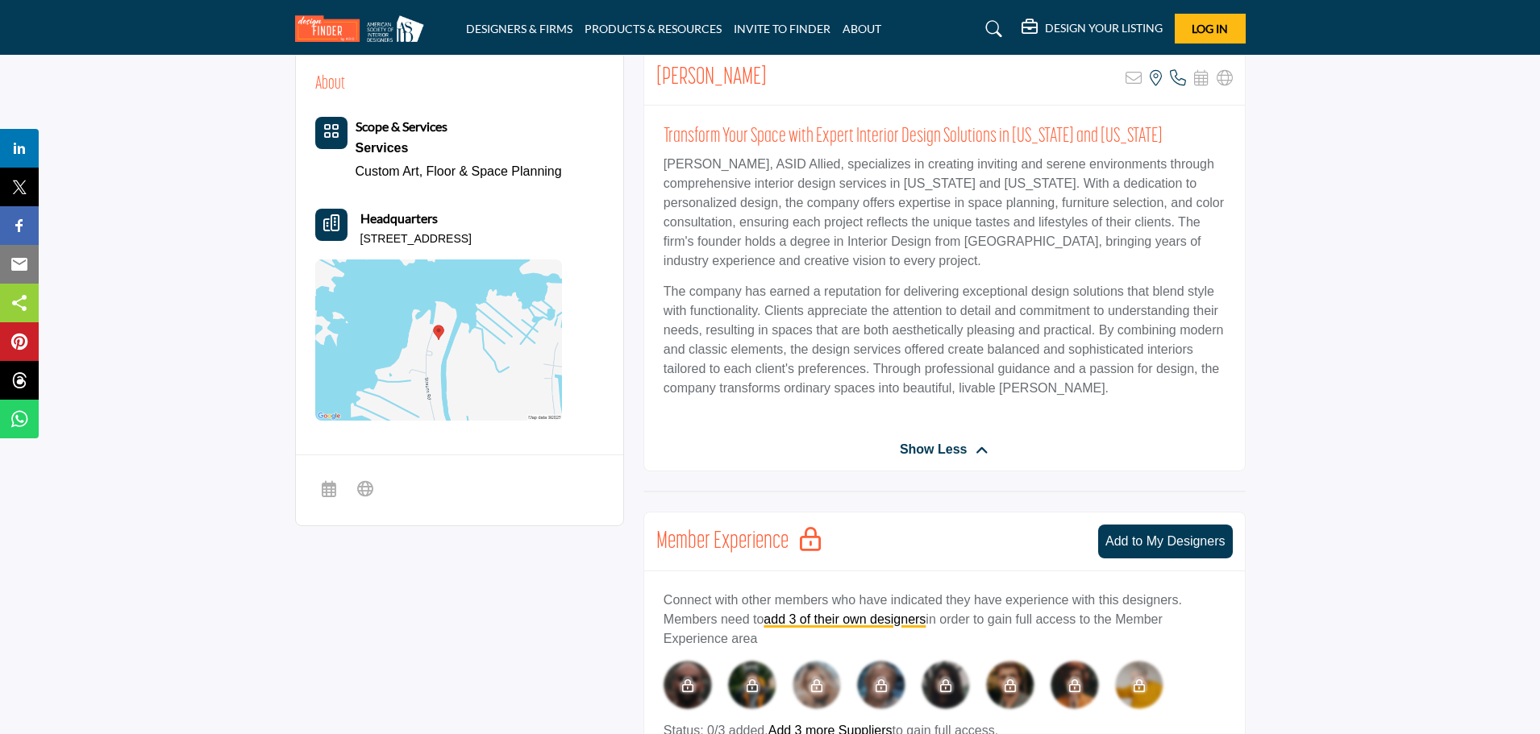
scroll to position [0, 0]
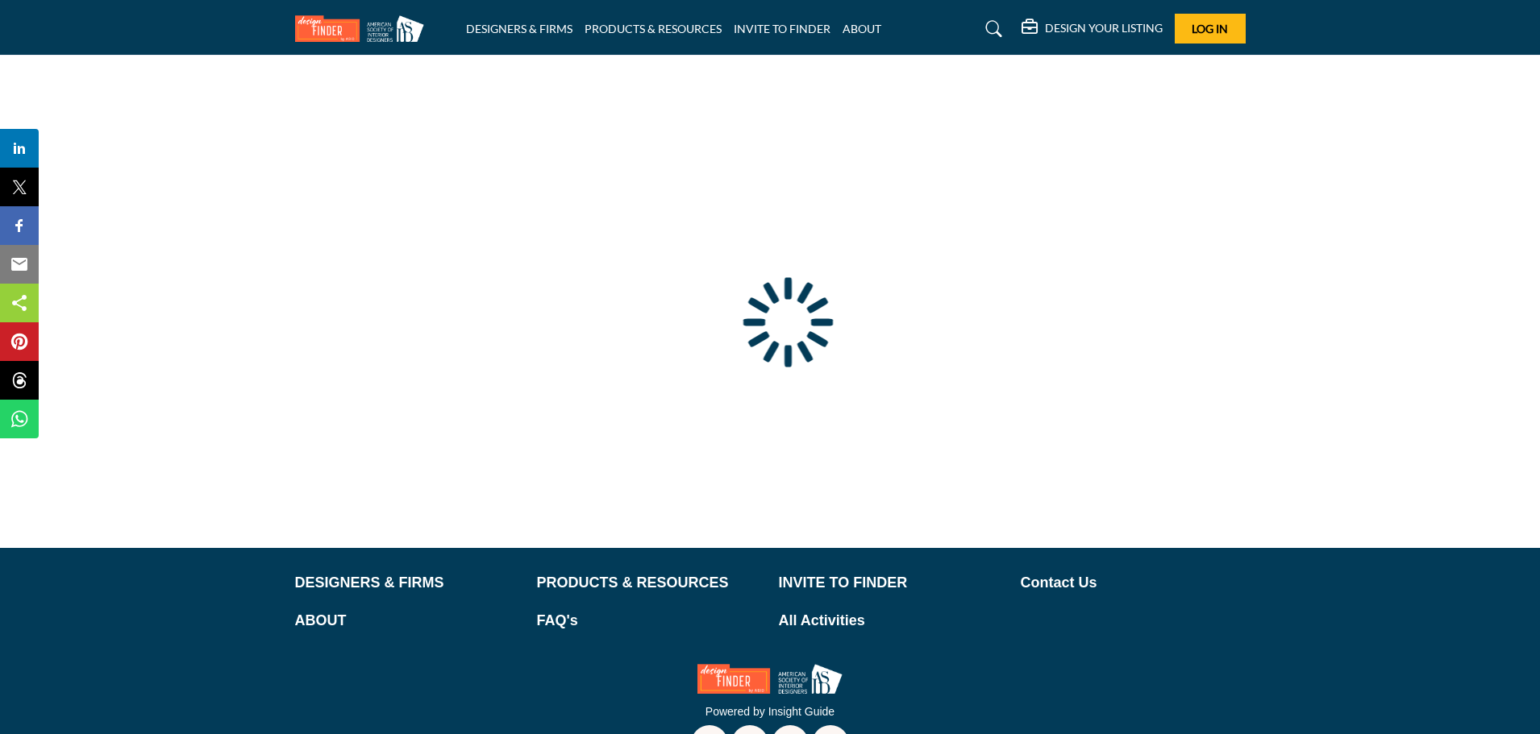
type input "**********"
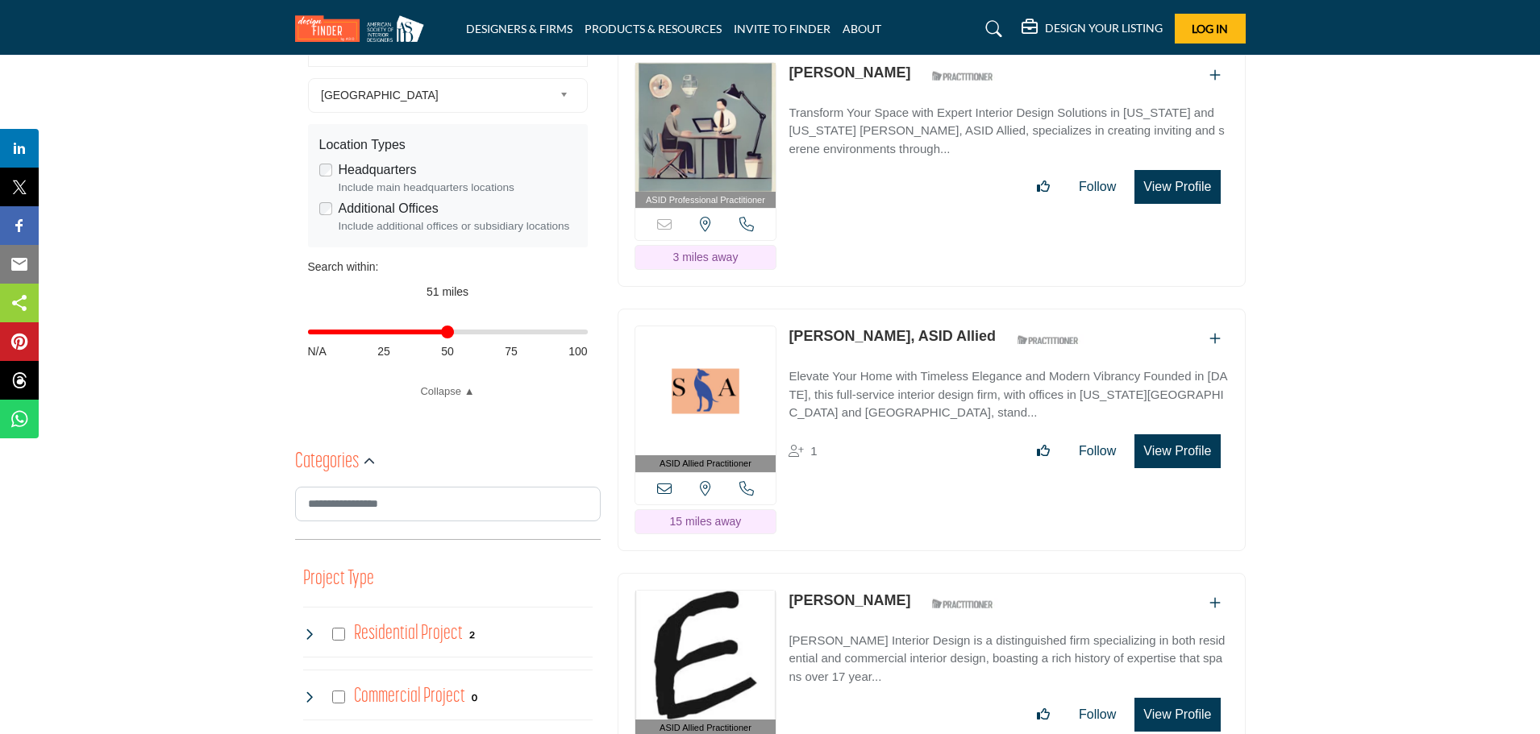
click at [1162, 447] on button "View Profile" at bounding box center [1176, 451] width 85 height 34
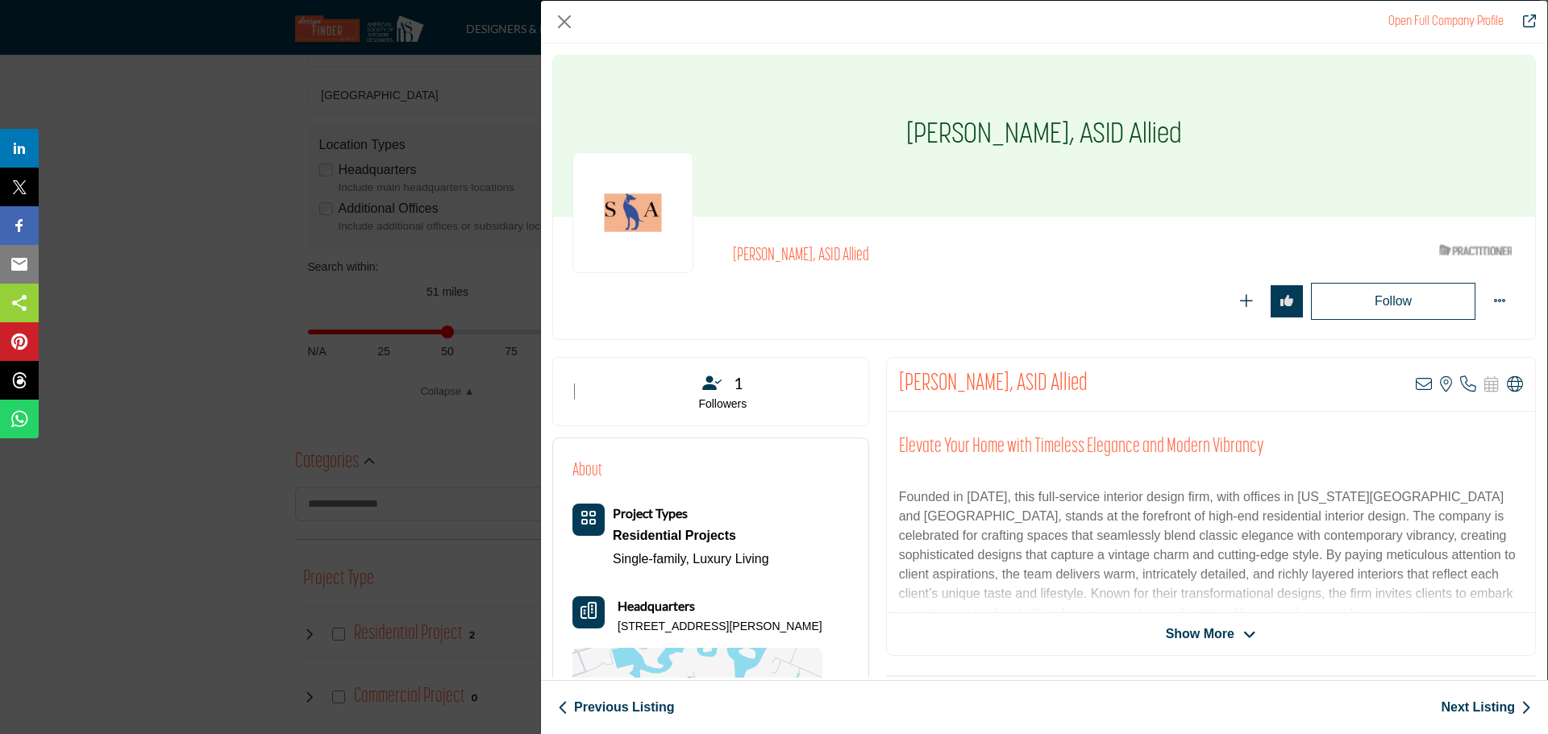
scroll to position [161, 0]
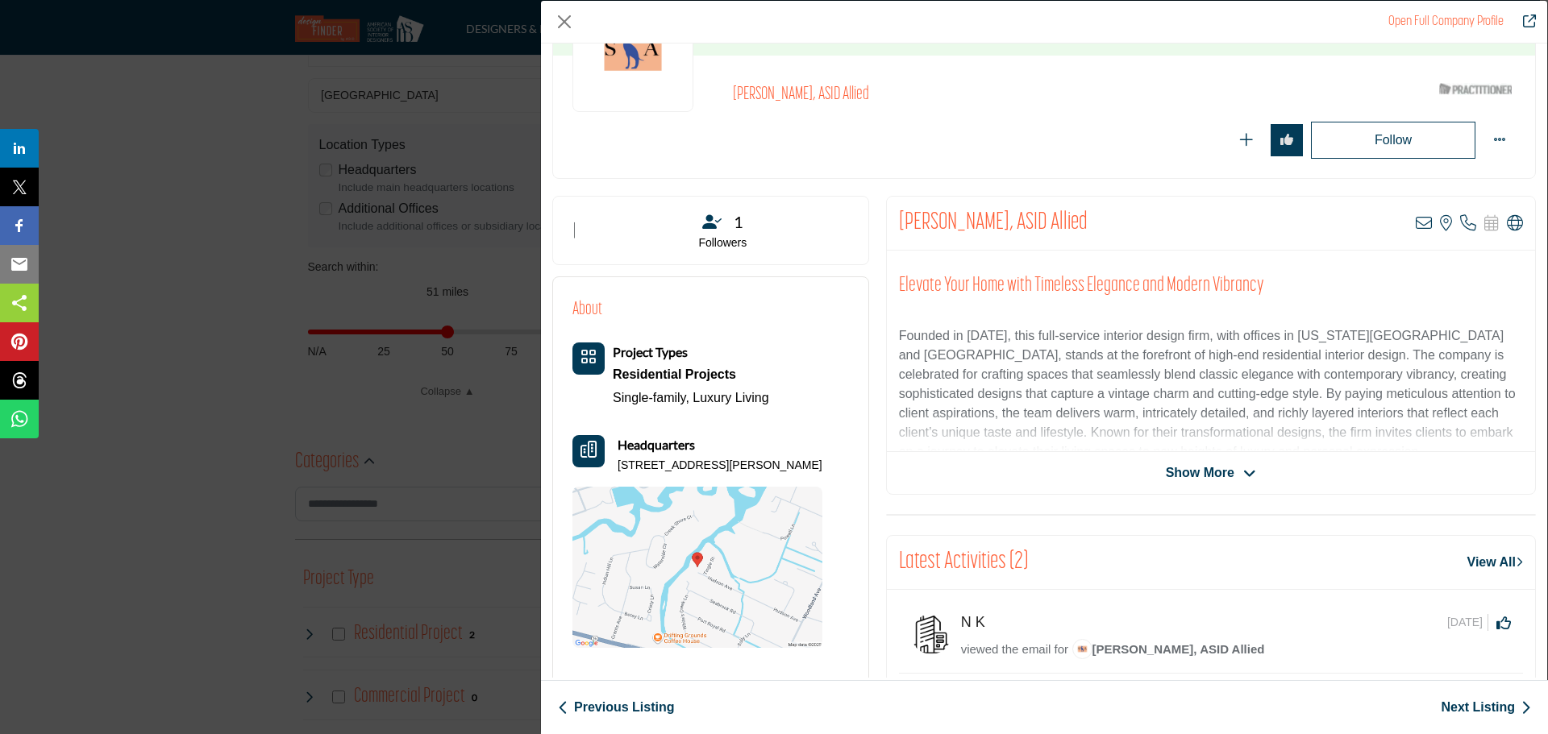
click at [703, 559] on img "Company Data Modal" at bounding box center [697, 567] width 250 height 161
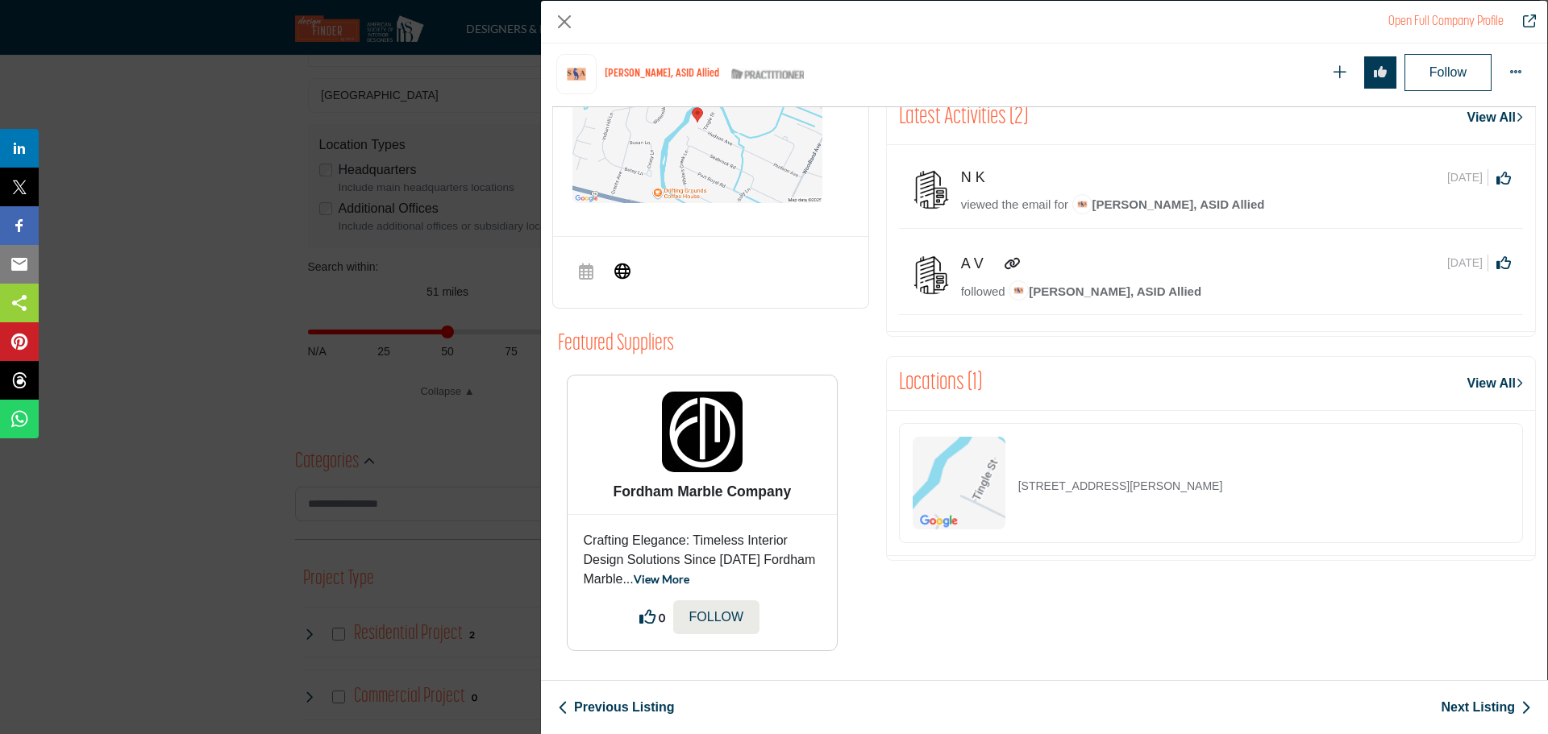
scroll to position [284, 0]
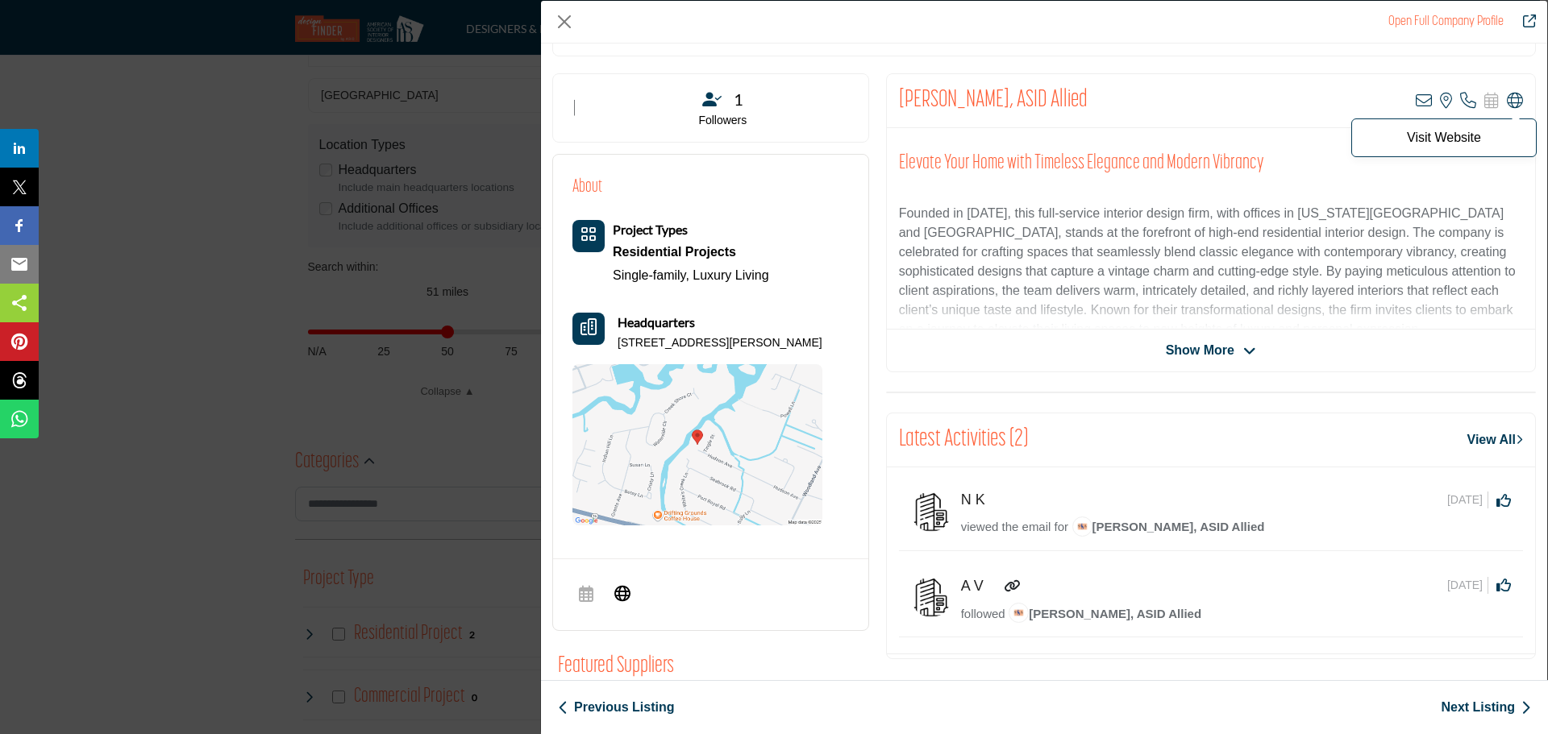
click at [1507, 104] on icon "Company Data Modal" at bounding box center [1515, 101] width 16 height 16
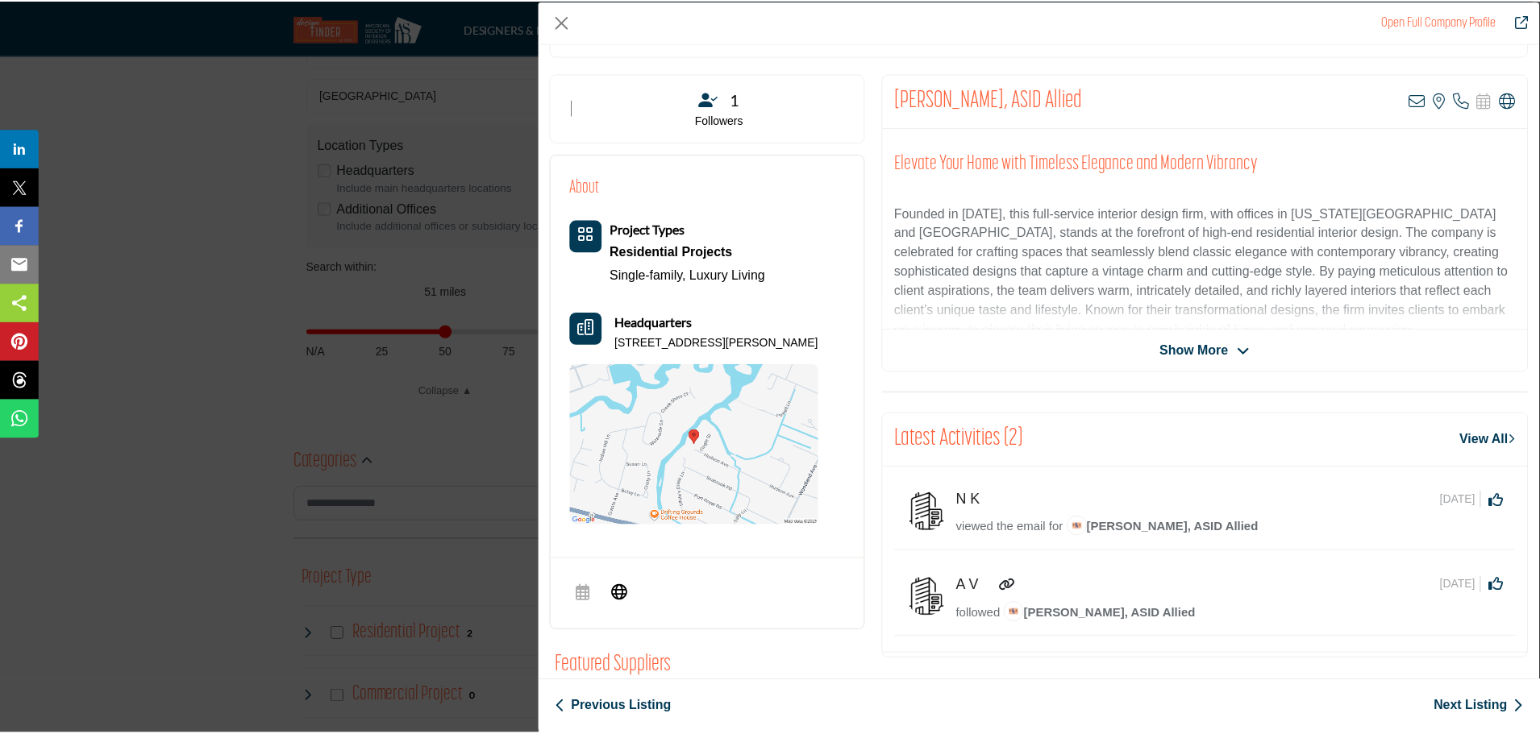
scroll to position [0, 0]
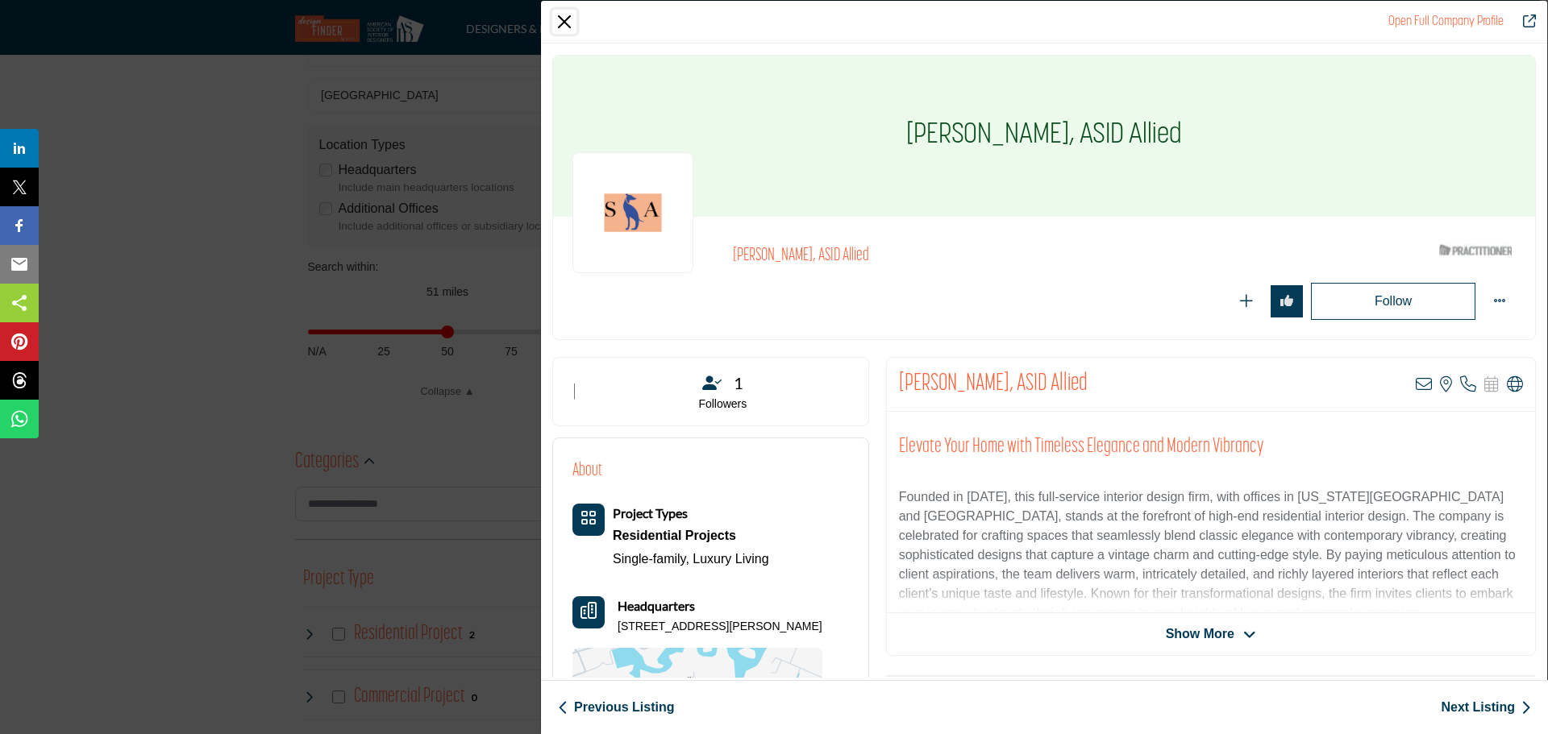
click at [565, 24] on button "Close" at bounding box center [564, 22] width 24 height 24
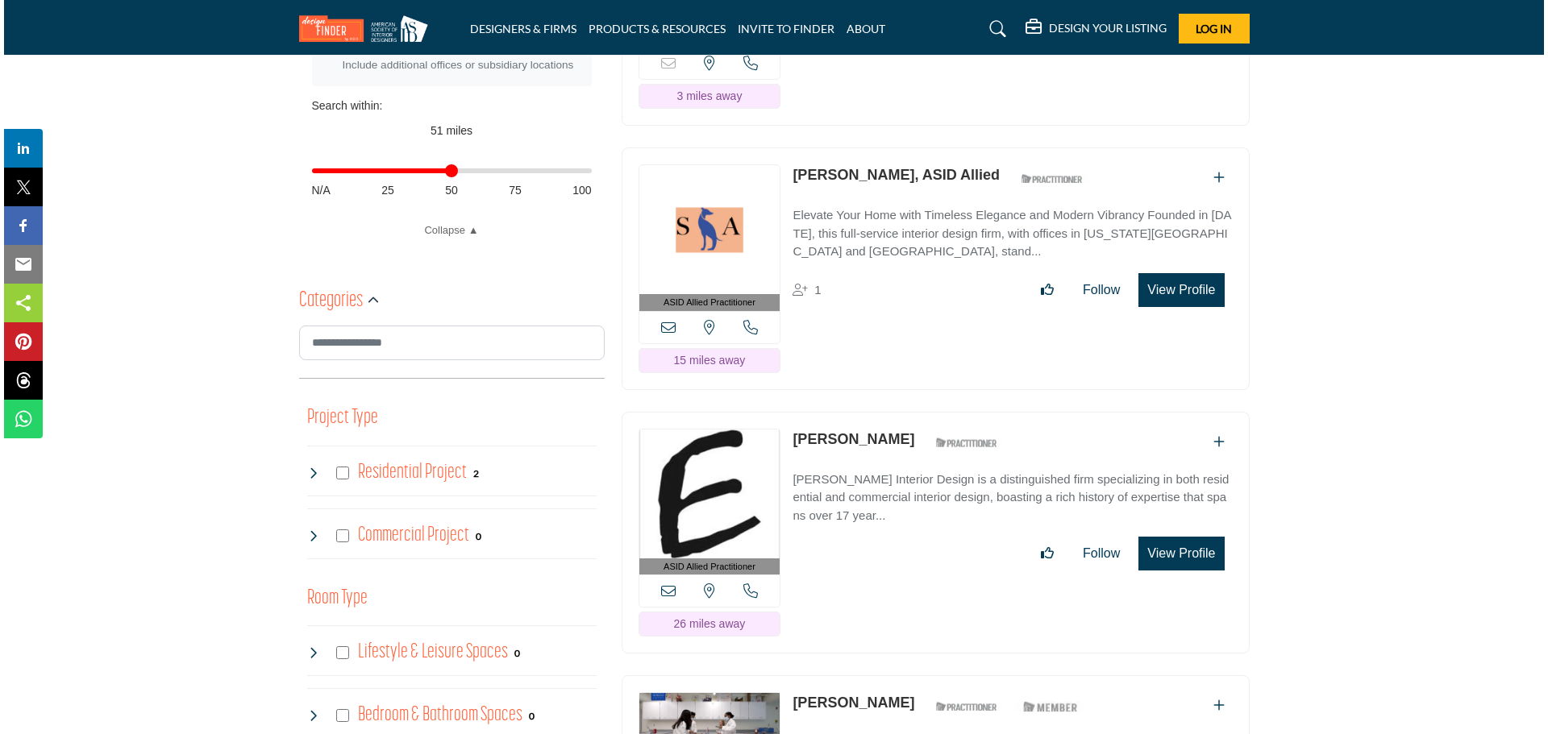
scroll to position [722, 0]
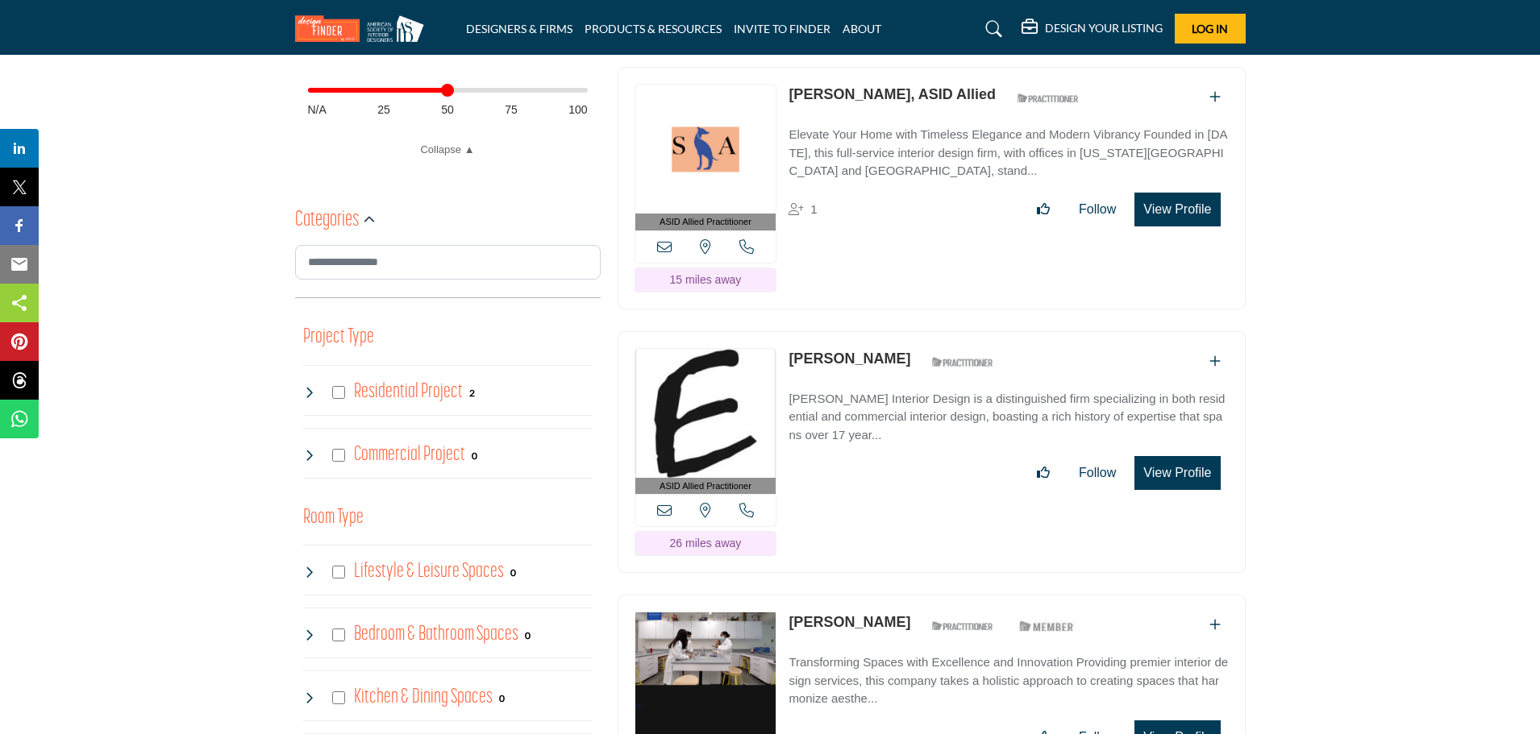
click at [1175, 474] on button "View Profile" at bounding box center [1176, 473] width 85 height 34
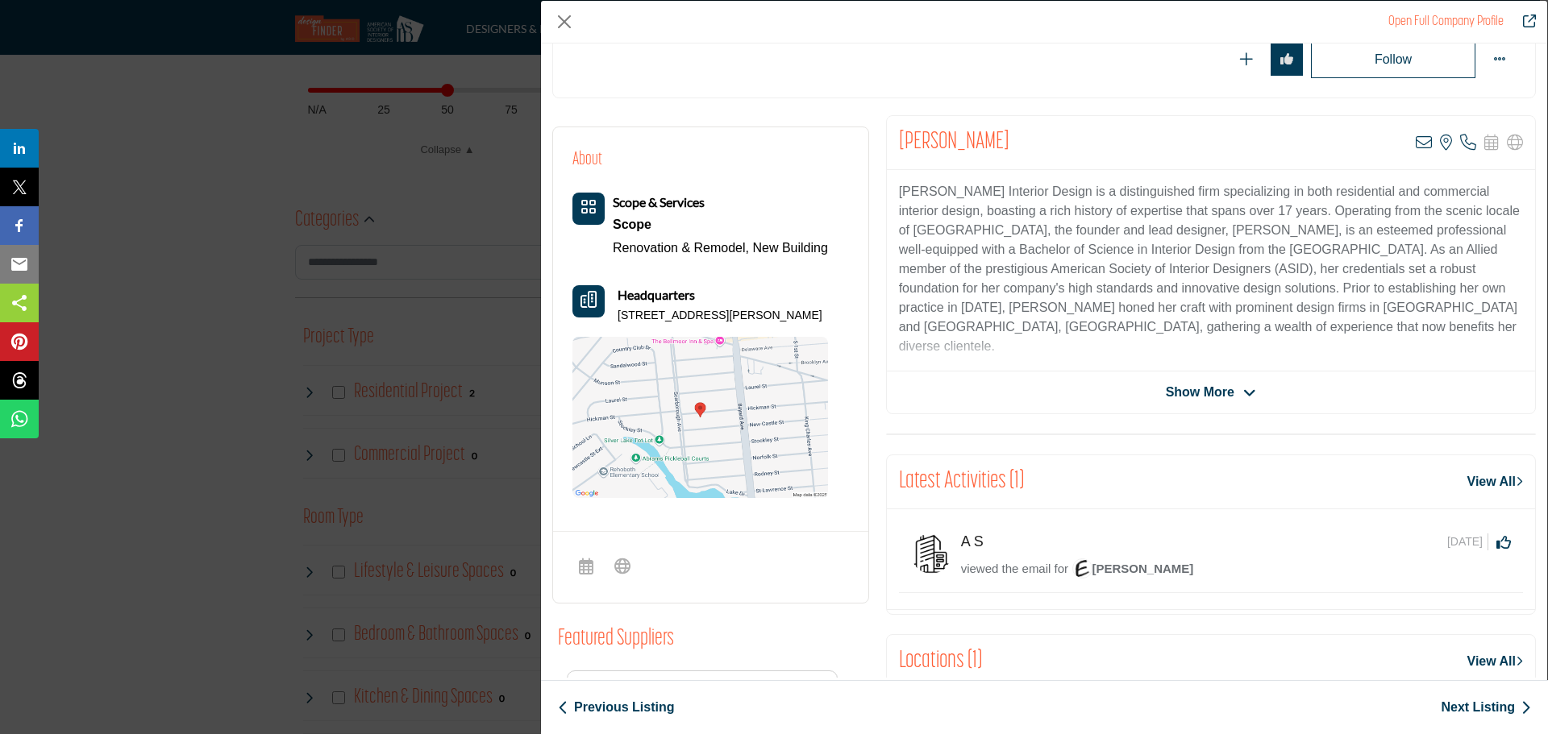
scroll to position [161, 0]
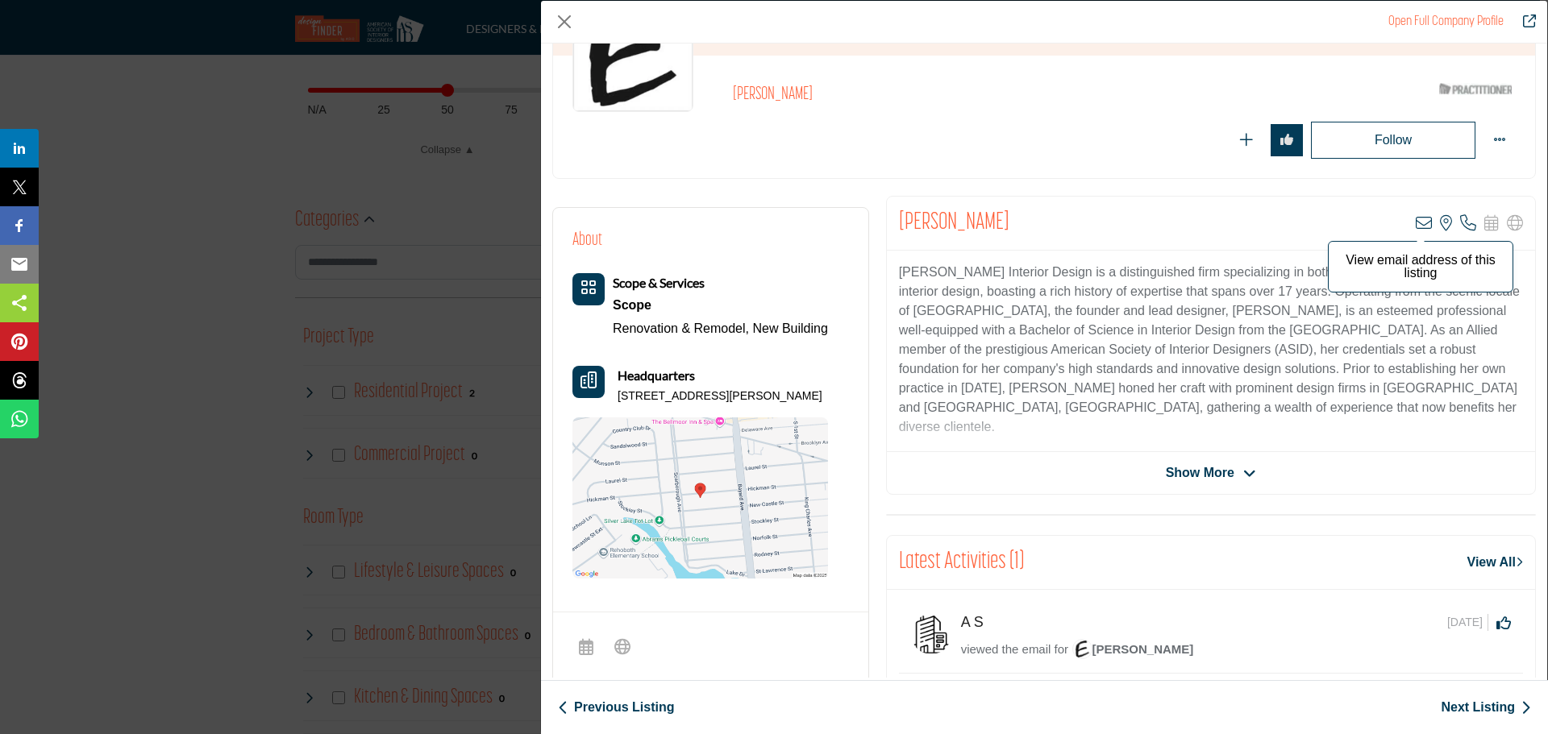
click at [1416, 222] on icon "Company Data Modal" at bounding box center [1424, 223] width 16 height 16
